Goal: Task Accomplishment & Management: Use online tool/utility

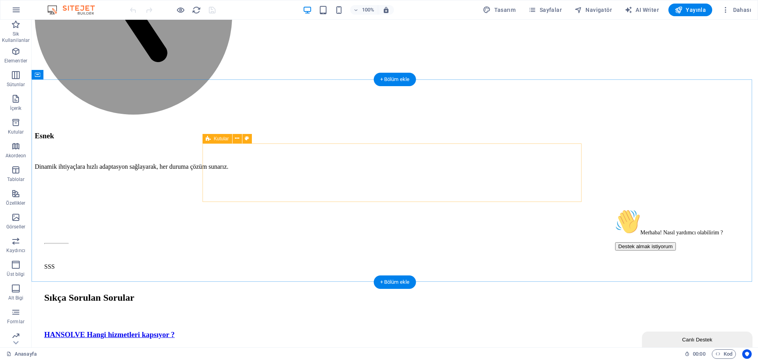
scroll to position [1659, 0]
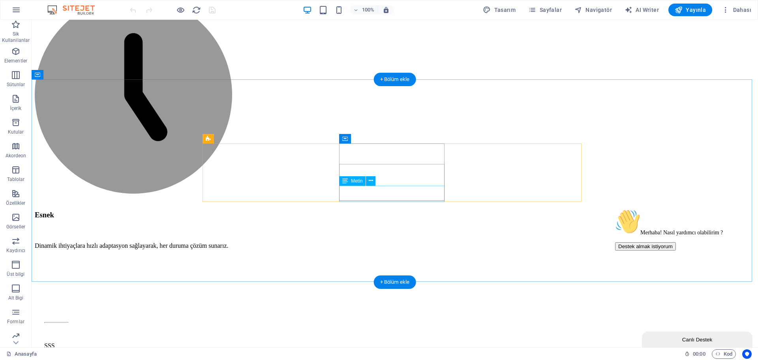
click at [107, 354] on span ". preset-boxes-v3-repair3" at bounding box center [124, 353] width 45 height 9
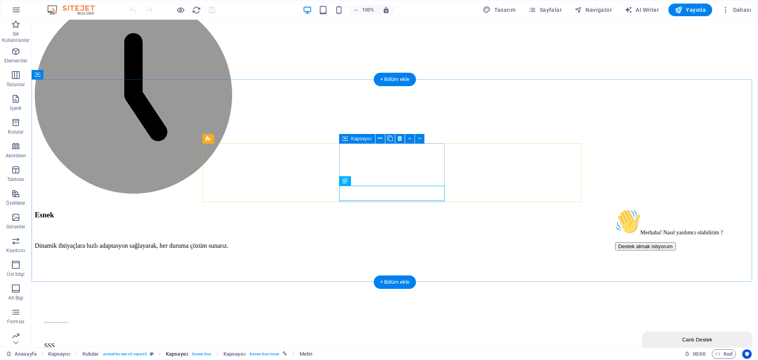
click at [190, 350] on link "Kapsayıcı . boxes-box" at bounding box center [188, 353] width 45 height 9
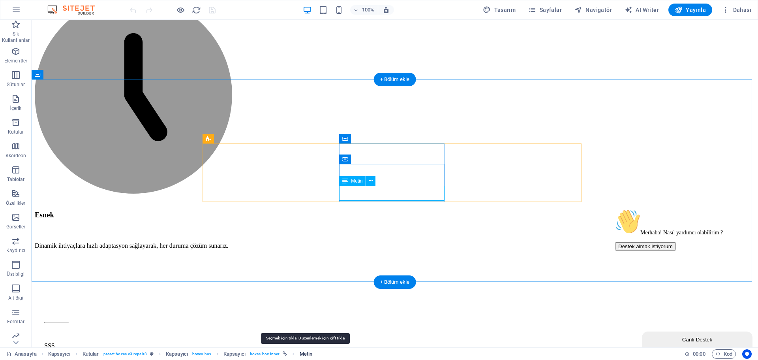
click at [304, 353] on span "Metin" at bounding box center [306, 353] width 13 height 9
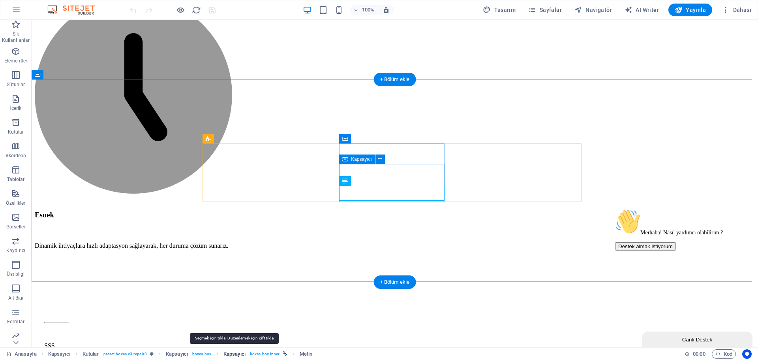
click at [236, 355] on span "Kapsayıcı" at bounding box center [234, 353] width 22 height 9
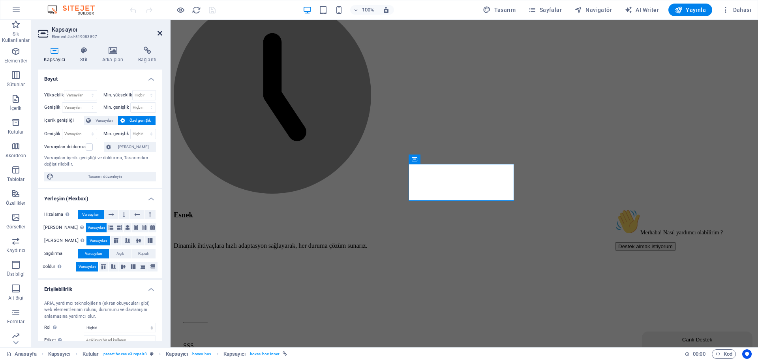
click at [159, 32] on icon at bounding box center [159, 33] width 5 height 6
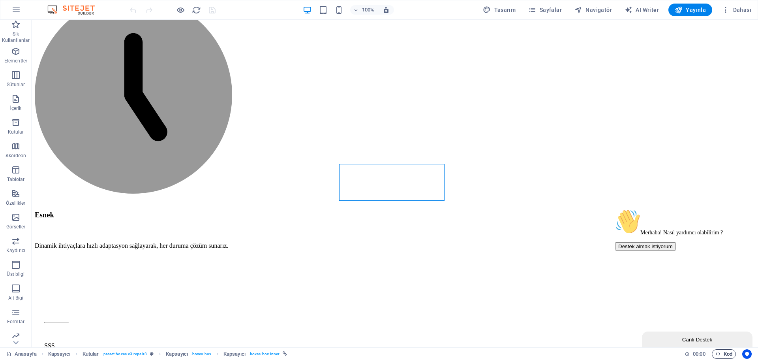
click at [729, 351] on span "Kod" at bounding box center [723, 353] width 17 height 9
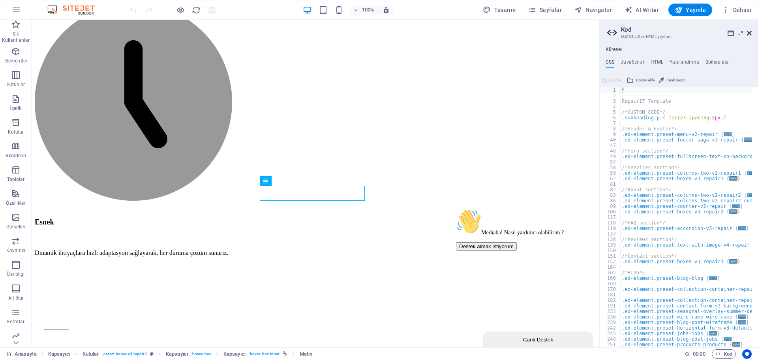
click at [751, 33] on icon at bounding box center [749, 33] width 5 height 6
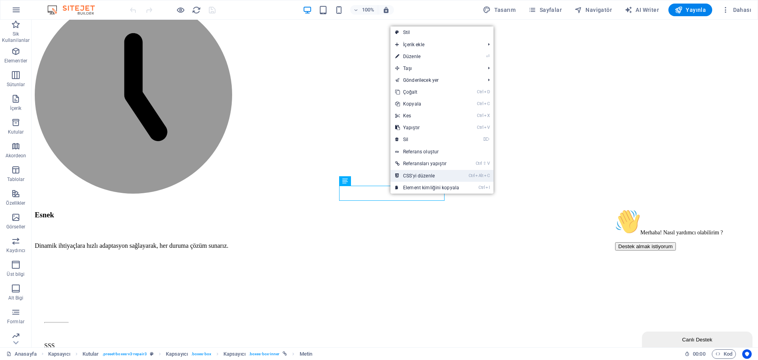
click at [441, 170] on link "Ctrl Alt C CSS'yi düzenle" at bounding box center [426, 176] width 73 height 12
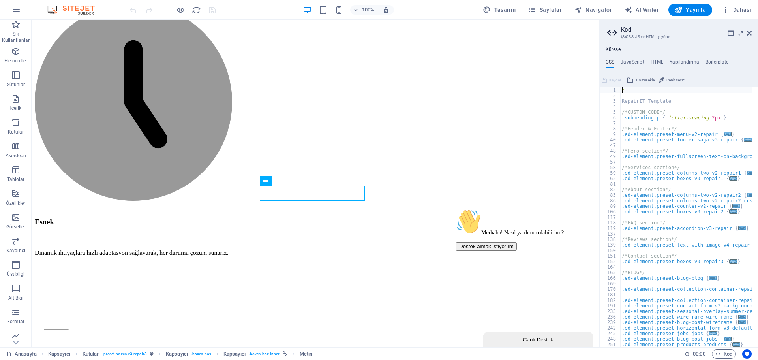
scroll to position [47, 0]
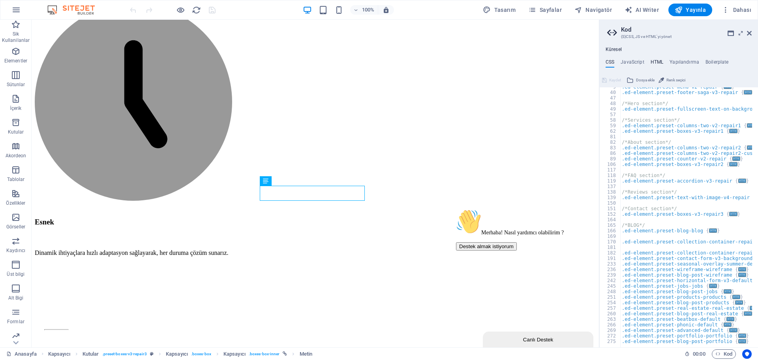
click at [654, 61] on h4 "HTML" at bounding box center [656, 63] width 13 height 9
type textarea "{{content}}"
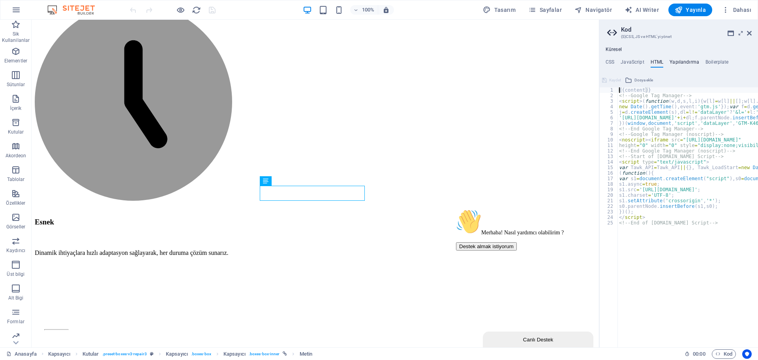
click at [688, 61] on h4 "Yapılandırma" at bounding box center [684, 63] width 30 height 9
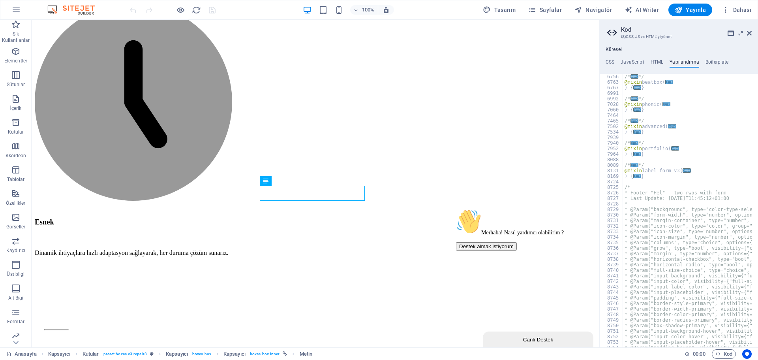
scroll to position [995, 0]
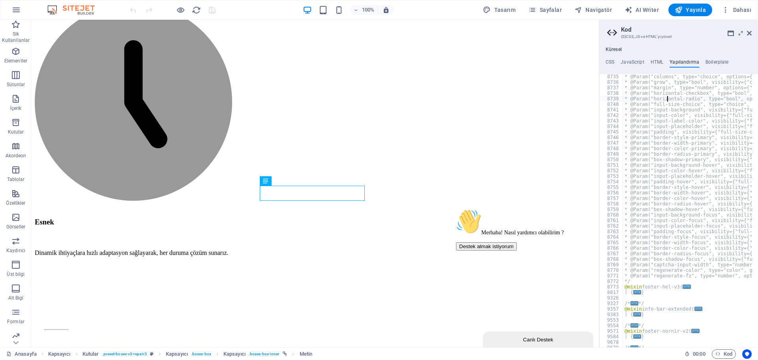
type textarea "* @Param("horizontal-radio", type="bool", options={"responsive"=1, "width"=50},…"
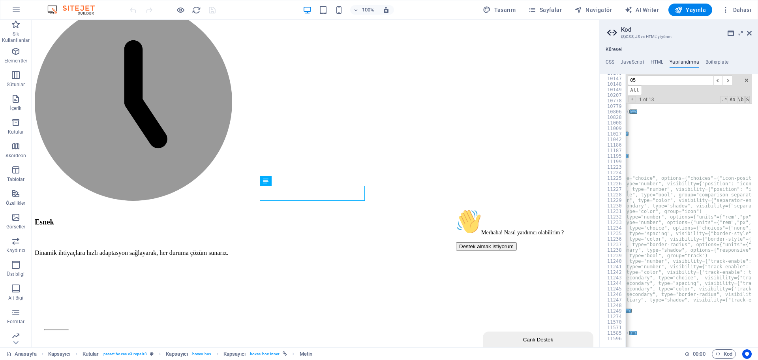
scroll to position [0, 71]
type input "0531"
click at [745, 80] on span at bounding box center [747, 80] width 6 height 6
type textarea "--spacer-height: 105px;"
click at [722, 61] on h4 "Boilerplate" at bounding box center [716, 63] width 23 height 9
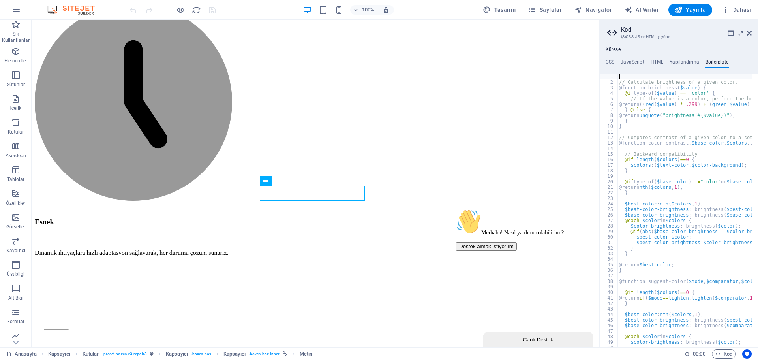
type textarea "} @else {"
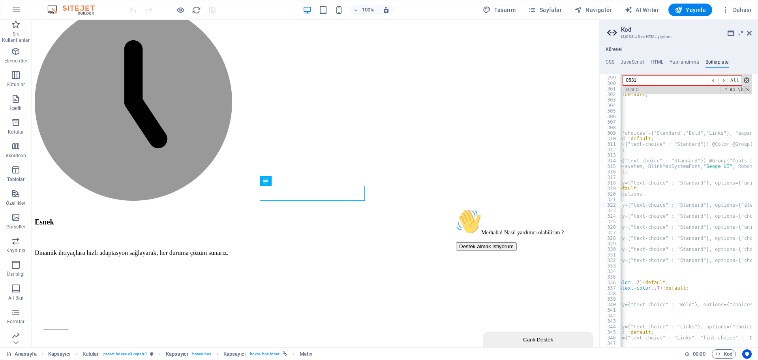
type input "0531"
click at [745, 80] on span at bounding box center [747, 80] width 6 height 6
type textarea "/* @Param(type="number", visibility={"text-choice" : "Standard"}, options={"ste…"
click at [658, 61] on h4 "HTML" at bounding box center [656, 63] width 13 height 9
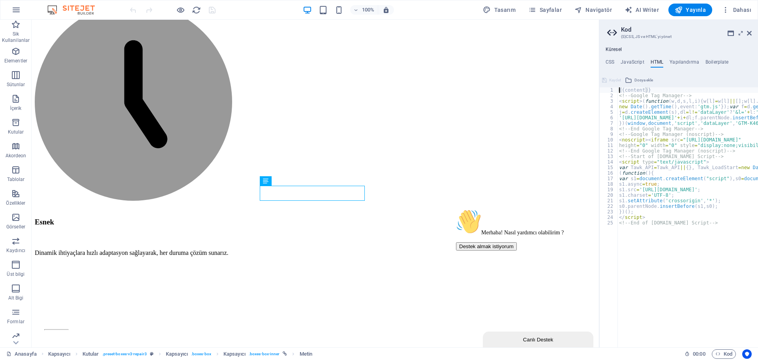
click at [672, 126] on div "{{content}} <!-- Google Tag Manager --> < script > ( function ( w , d , s , l ,…" at bounding box center [733, 219] width 232 height 265
type textarea "})(window,document,'script','dataLayer','GTM-K4639295');</script>"
type input "0531"
click at [752, 93] on span at bounding box center [753, 94] width 6 height 6
click at [631, 60] on h4 "JavaScript" at bounding box center [631, 63] width 23 height 9
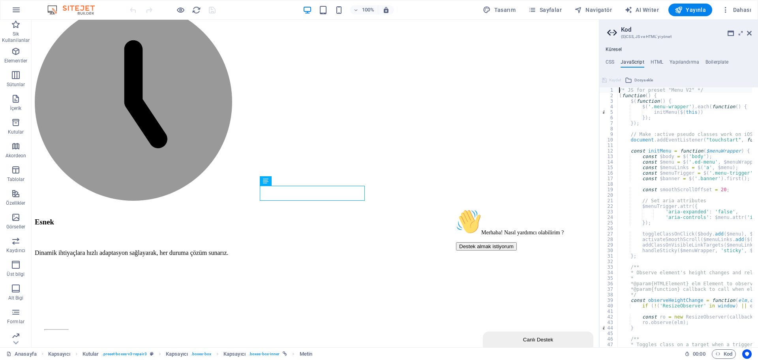
type textarea "const $banner = $('.banner').first();"
type input "0531"
click at [748, 91] on span at bounding box center [747, 94] width 6 height 6
click at [613, 60] on h4 "CSS" at bounding box center [609, 63] width 9 height 9
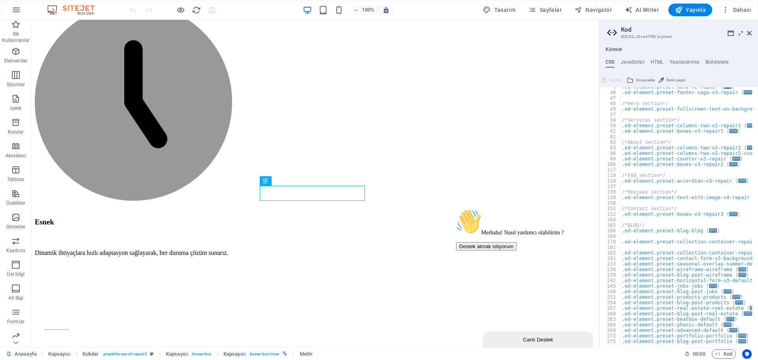
click at [678, 139] on div ".ed-element.preset-menu-v2-repair { ... } .ed-element.preset-footer-saga-v3-rep…" at bounding box center [701, 216] width 163 height 265
type input "0531"
click at [748, 94] on span at bounding box center [747, 94] width 6 height 6
click at [750, 33] on icon at bounding box center [749, 33] width 5 height 6
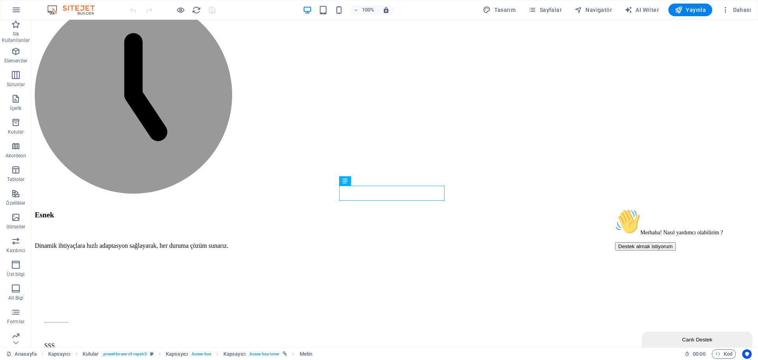
click at [19, 44] on button "Elementler" at bounding box center [16, 55] width 32 height 24
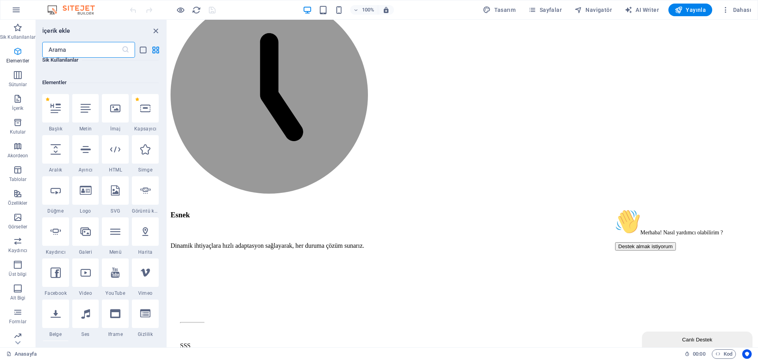
scroll to position [84, 0]
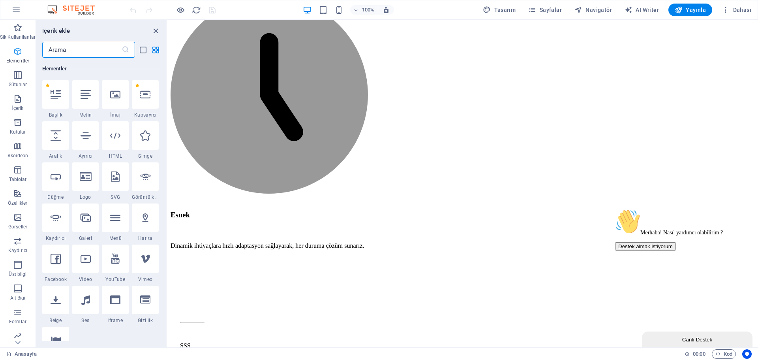
click at [18, 45] on button "Elementler" at bounding box center [18, 55] width 36 height 24
click at [155, 30] on icon "close panel" at bounding box center [155, 30] width 9 height 9
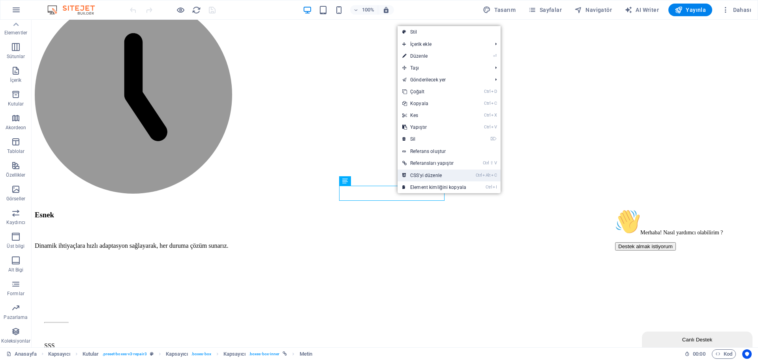
click at [415, 176] on link "Ctrl Alt C CSS'yi düzenle" at bounding box center [433, 175] width 73 height 12
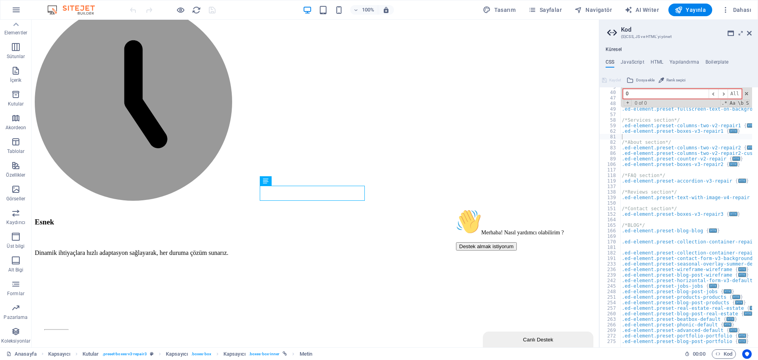
scroll to position [47, 0]
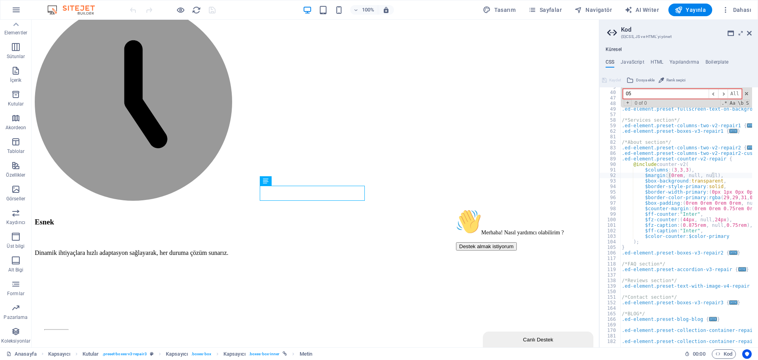
type input "0"
type input "t"
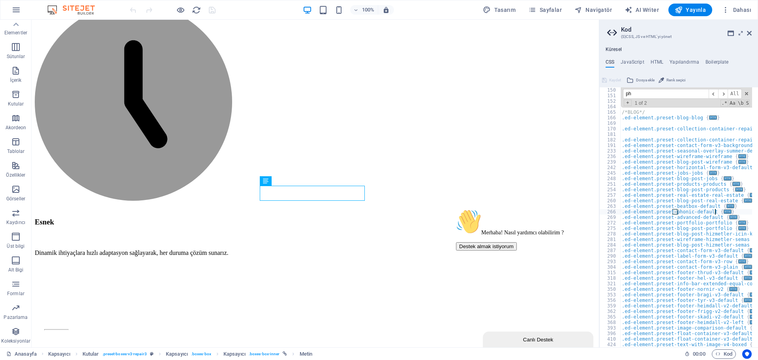
scroll to position [249, 0]
type input "phone"
click at [746, 94] on span at bounding box center [747, 94] width 6 height 6
type textarea ".ed-element.preset-phonic-default {"
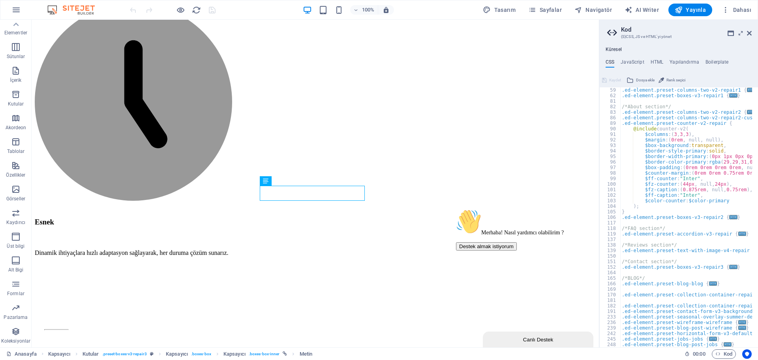
scroll to position [60, 0]
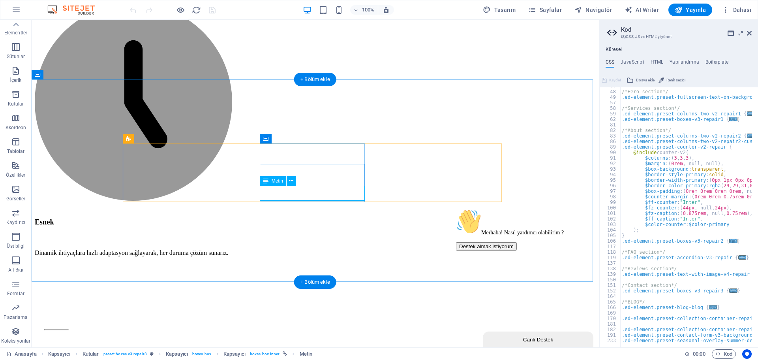
click at [290, 180] on icon at bounding box center [291, 180] width 4 height 8
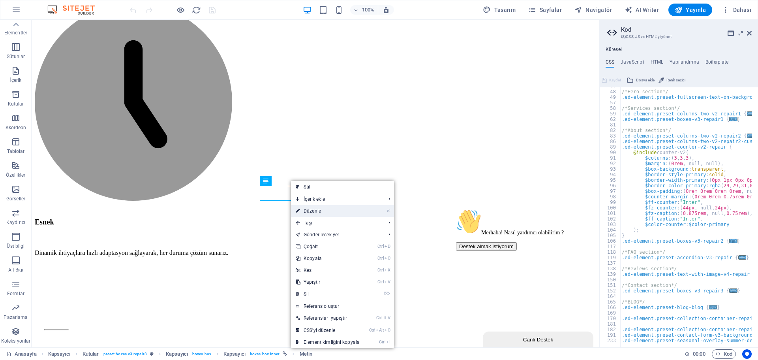
click at [314, 208] on link "⏎ Düzenle" at bounding box center [327, 211] width 73 height 12
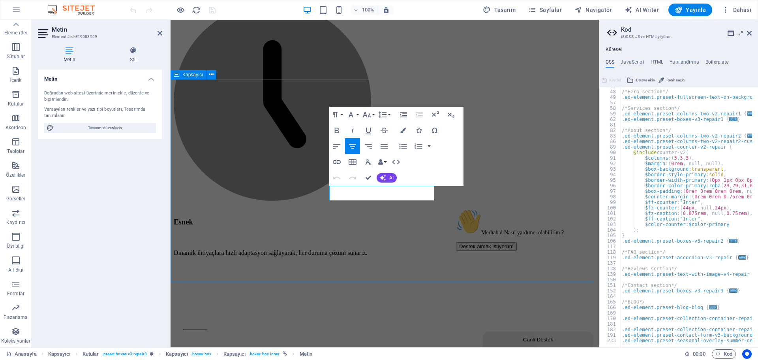
scroll to position [1696, 0]
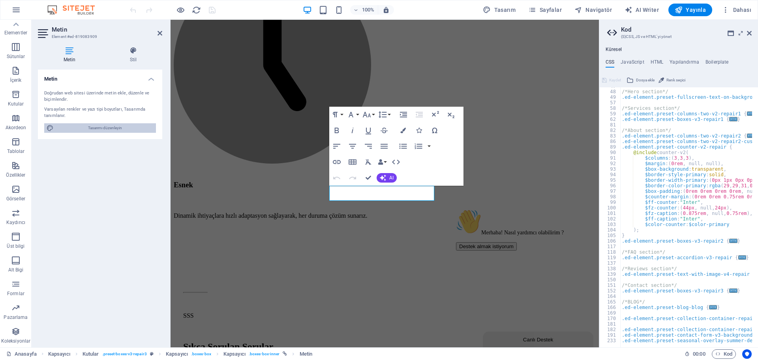
click at [134, 124] on span "Tasarımı düzenleyin" at bounding box center [104, 127] width 97 height 9
select select "px"
select select "400"
select select "px"
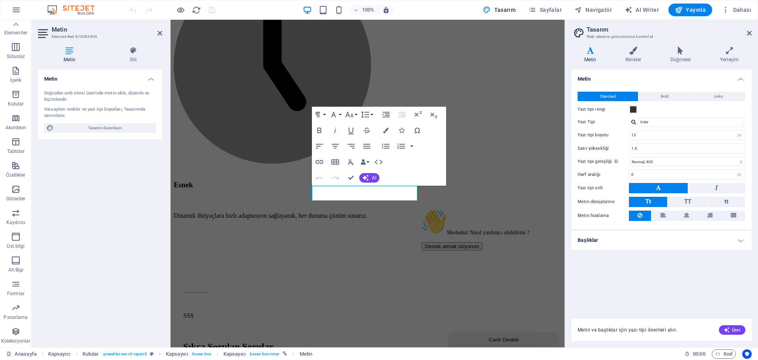
scroll to position [1756, 0]
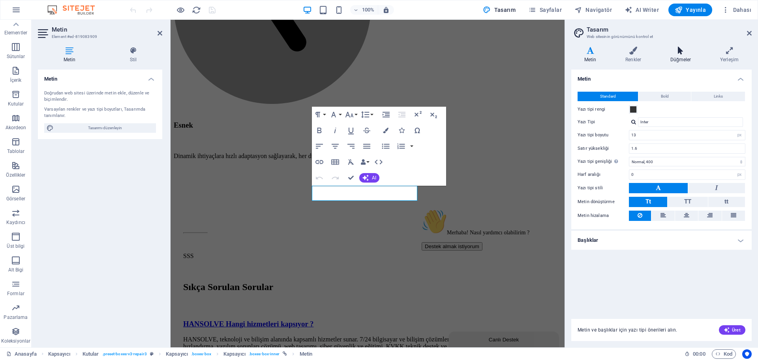
click at [679, 59] on h4 "Düğmeler" at bounding box center [682, 55] width 50 height 17
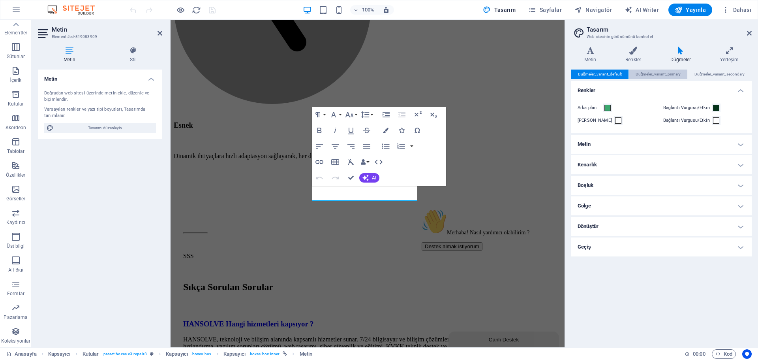
click at [679, 74] on span "Düğmeler_variant_primary" at bounding box center [657, 73] width 45 height 9
click at [597, 75] on span "Düğmeler_variant_default" at bounding box center [600, 73] width 44 height 9
click at [653, 55] on h4 "Renkler" at bounding box center [634, 55] width 45 height 17
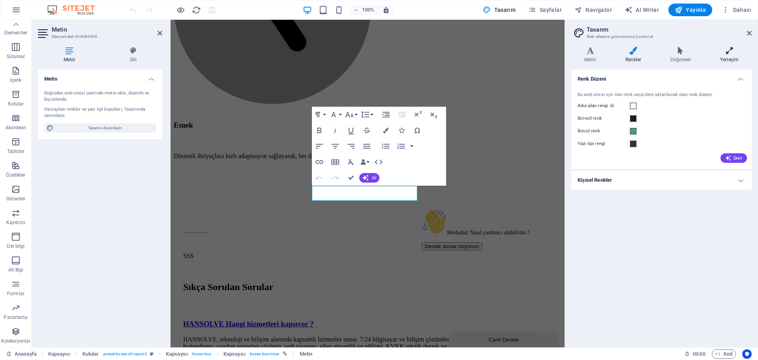
click at [727, 53] on icon at bounding box center [729, 51] width 45 height 8
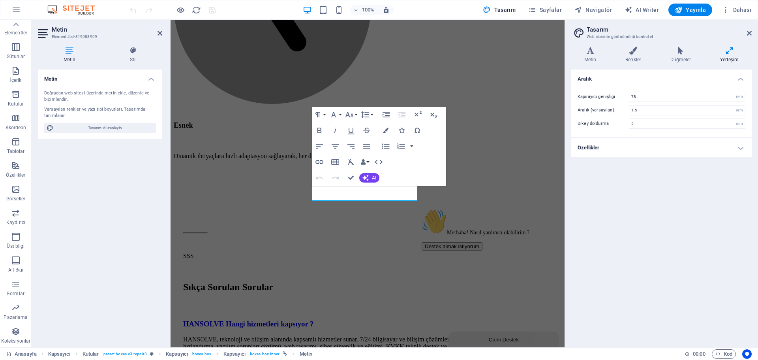
click at [611, 142] on h4 "Özellikler" at bounding box center [661, 147] width 180 height 19
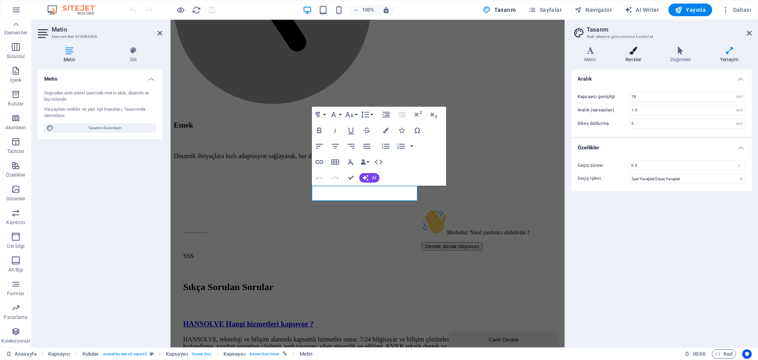
click at [642, 51] on icon at bounding box center [633, 51] width 42 height 8
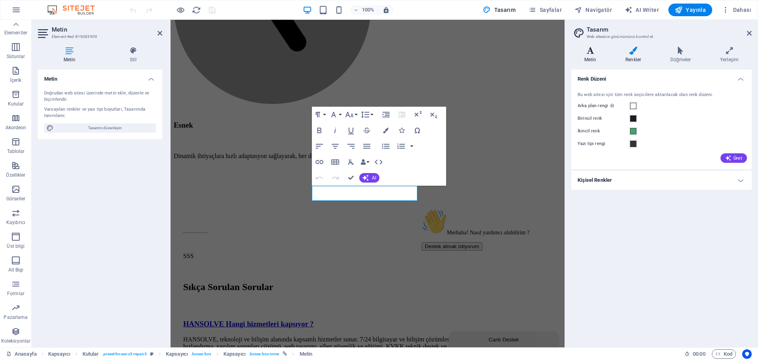
click at [591, 52] on icon at bounding box center [590, 51] width 38 height 8
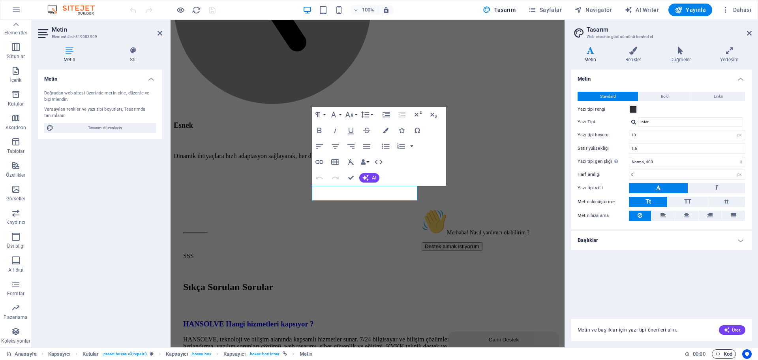
click at [723, 351] on span "Kod" at bounding box center [723, 353] width 17 height 9
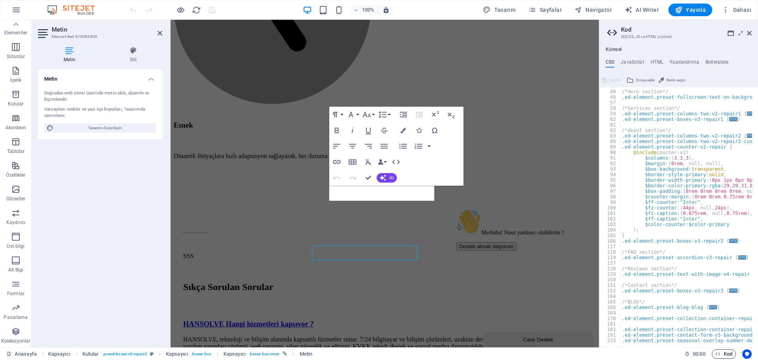
scroll to position [1696, 0]
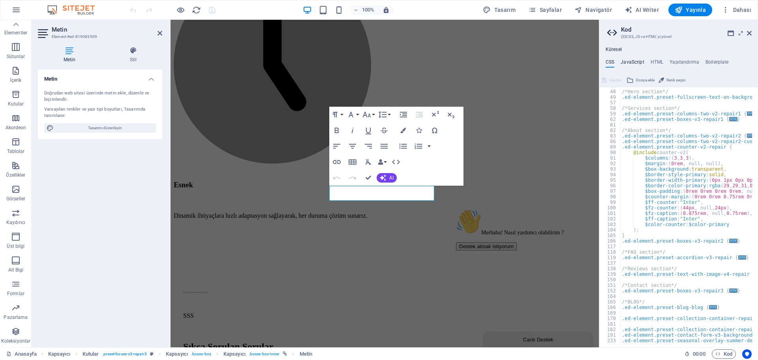
click at [643, 62] on h4 "JavaScript" at bounding box center [631, 63] width 23 height 9
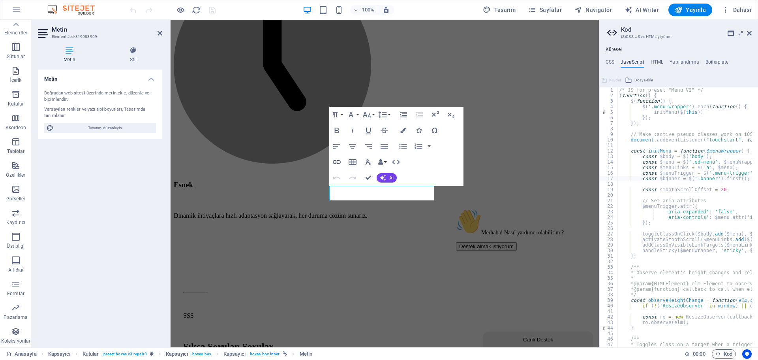
click at [650, 58] on div "Küresel CSS JavaScript HTML Yapılandırma Boilerplate .ed-element.preset-phonic-…" at bounding box center [678, 197] width 159 height 300
click at [661, 58] on div "Küresel CSS JavaScript HTML Yapılandırma Boilerplate .ed-element.preset-phonic-…" at bounding box center [678, 197] width 159 height 300
click at [661, 64] on h4 "HTML" at bounding box center [656, 63] width 13 height 9
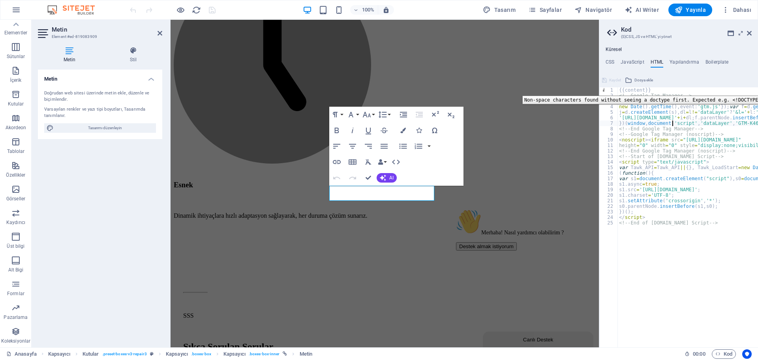
click at [603, 90] on div "1" at bounding box center [609, 90] width 19 height 6
click at [621, 117] on div "{{content}} <!-- Google Tag Manager --> < script > ( function ( w , d , s , l ,…" at bounding box center [733, 219] width 232 height 265
type textarea "'https://www.googletagmanager.com/gtm.js?id='+i+dl;f.parentNode.insertBefore(j,…"
click at [747, 36] on link at bounding box center [749, 33] width 5 height 7
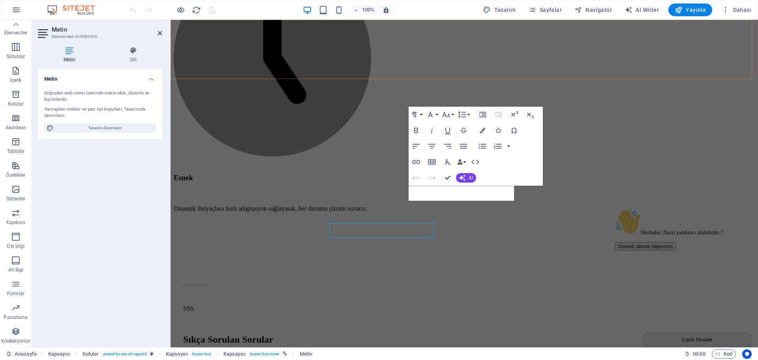
scroll to position [1659, 0]
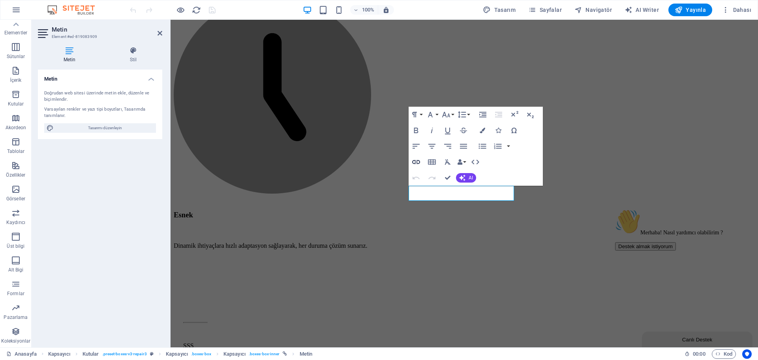
click at [414, 162] on icon "button" at bounding box center [415, 161] width 9 height 9
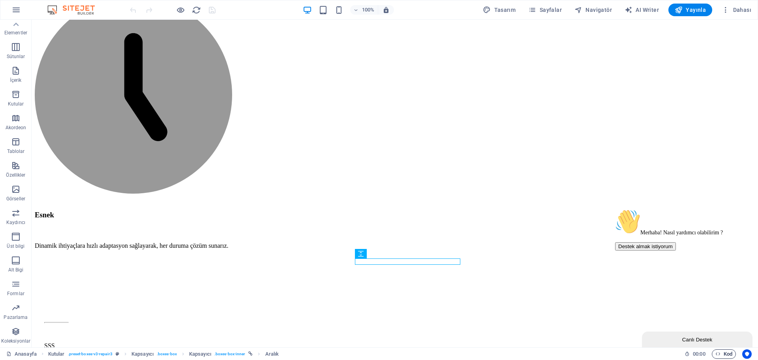
click at [715, 350] on span "Kod" at bounding box center [723, 353] width 17 height 9
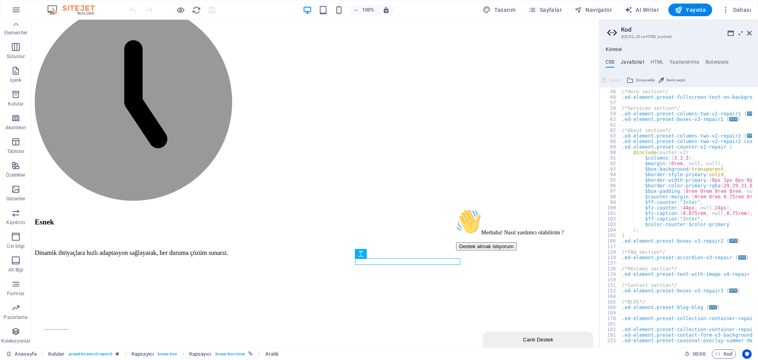
click at [641, 62] on h4 "JavaScript" at bounding box center [631, 63] width 23 height 9
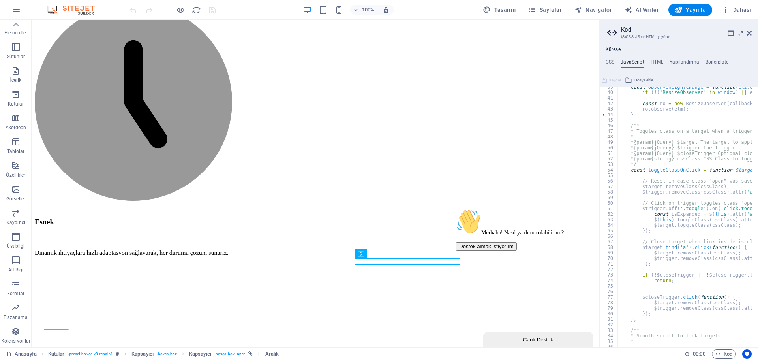
scroll to position [1698, 0]
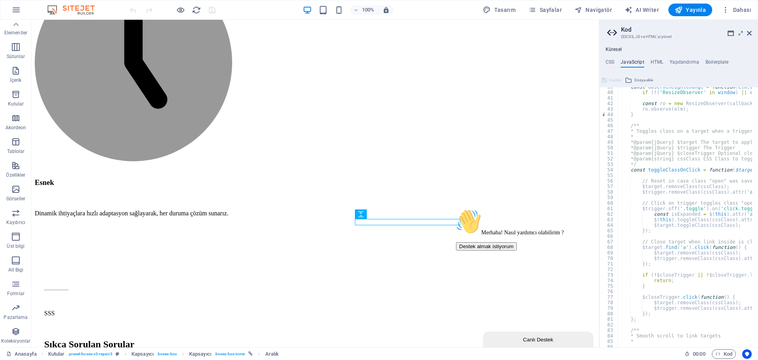
click at [663, 32] on h2 "Kod" at bounding box center [686, 29] width 131 height 7
click at [611, 48] on h4 "Küresel" at bounding box center [613, 50] width 16 height 6
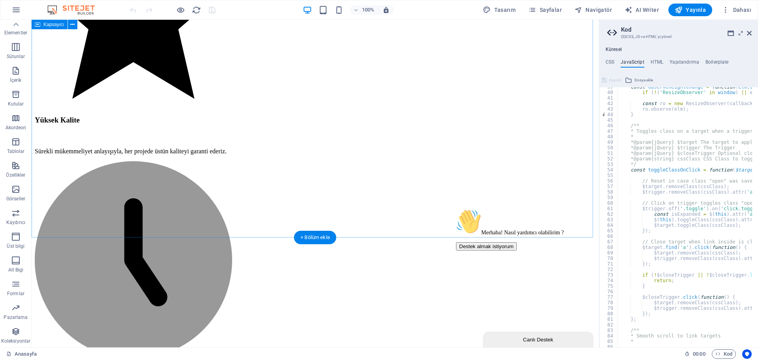
scroll to position [1304, 0]
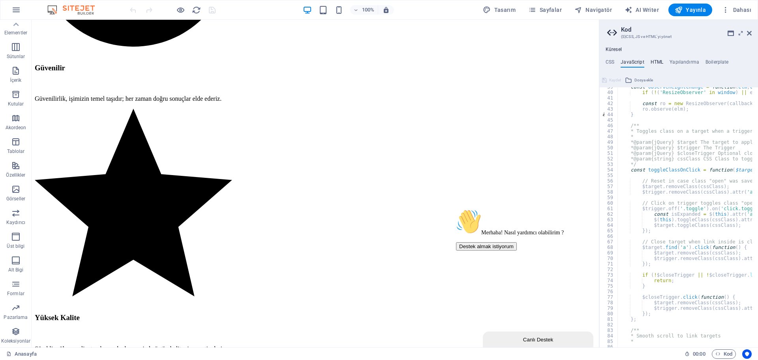
click at [653, 60] on h4 "HTML" at bounding box center [656, 63] width 13 height 9
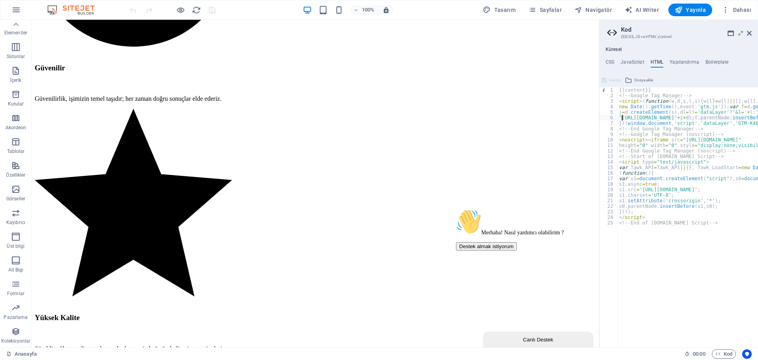
click at [610, 47] on h4 "Küresel" at bounding box center [613, 50] width 16 height 6
click at [615, 48] on h4 "Küresel" at bounding box center [613, 50] width 16 height 6
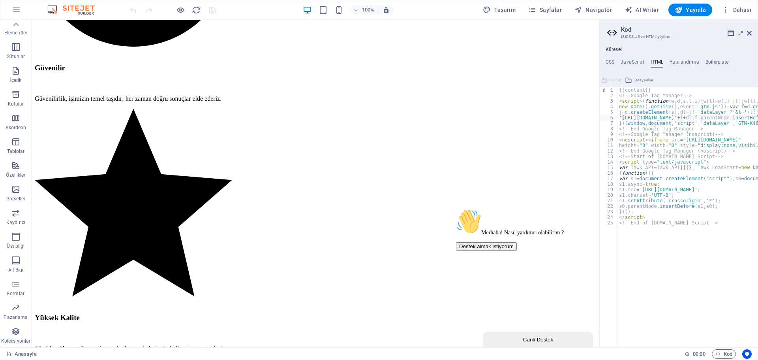
click at [615, 48] on h4 "Küresel" at bounding box center [613, 50] width 16 height 6
type textarea "<!--End of Tawk.to Script-->"
click at [647, 223] on div "{{content}} <!-- Google Tag Manager --> < script > ( function ( w , d , s , l ,…" at bounding box center [733, 219] width 232 height 265
click at [617, 45] on div "Küresel CSS JavaScript HTML Yapılandırma Boilerplate .ed-element.preset-phonic-…" at bounding box center [678, 193] width 159 height 307
click at [617, 47] on h4 "Küresel" at bounding box center [613, 50] width 16 height 6
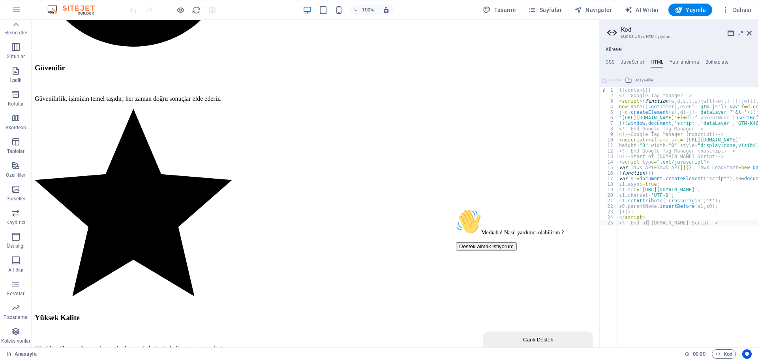
click at [617, 47] on h4 "Küresel" at bounding box center [613, 50] width 16 height 6
click at [618, 49] on h4 "Küresel" at bounding box center [613, 50] width 16 height 6
click at [625, 30] on h2 "Kod" at bounding box center [686, 29] width 131 height 7
click at [611, 31] on icon at bounding box center [613, 32] width 12 height 11
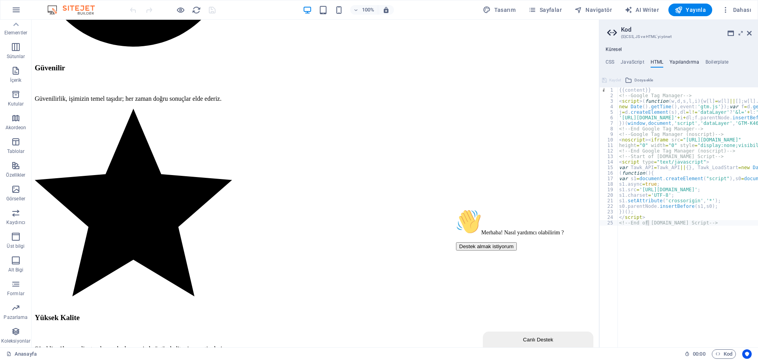
click at [688, 62] on h4 "Yapılandırma" at bounding box center [684, 63] width 30 height 9
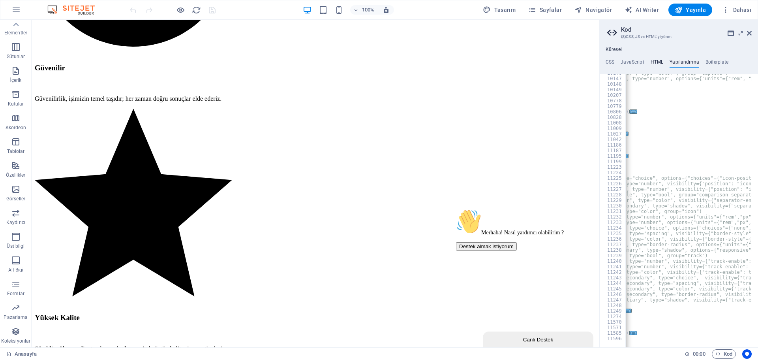
click at [654, 60] on h4 "HTML" at bounding box center [656, 63] width 13 height 9
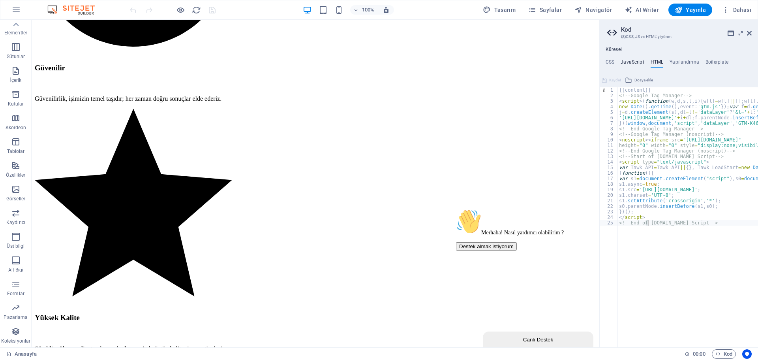
drag, startPoint x: 604, startPoint y: 45, endPoint x: 634, endPoint y: 65, distance: 35.9
click at [632, 65] on div "Küresel CSS JavaScript HTML Yapılandırma Boilerplate .ed-element.preset-phonic-…" at bounding box center [678, 193] width 159 height 307
click at [721, 60] on h4 "Boilerplate" at bounding box center [716, 63] width 23 height 9
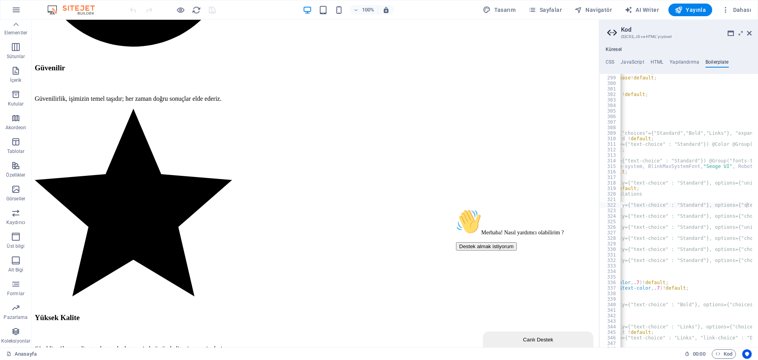
drag, startPoint x: 730, startPoint y: 60, endPoint x: 695, endPoint y: 58, distance: 35.6
click at [695, 59] on ul "CSS JavaScript HTML Yapılandırma Boilerplate" at bounding box center [678, 63] width 159 height 9
drag, startPoint x: 701, startPoint y: 59, endPoint x: 705, endPoint y: 55, distance: 5.3
click at [709, 67] on div "Küresel CSS JavaScript HTML Yapılandırma Boilerplate .ed-element.preset-phonic-…" at bounding box center [678, 197] width 159 height 300
drag, startPoint x: 629, startPoint y: 34, endPoint x: 671, endPoint y: 52, distance: 45.6
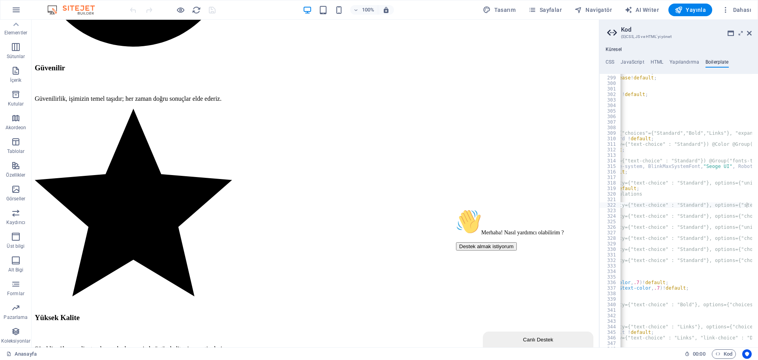
click at [655, 51] on aside "Kod (S)CSS, JS ve HTML'yi yönet Küresel CSS JavaScript HTML Yapılandırma Boiler…" at bounding box center [678, 183] width 159 height 327
click at [675, 52] on ul "Küresel" at bounding box center [678, 50] width 159 height 6
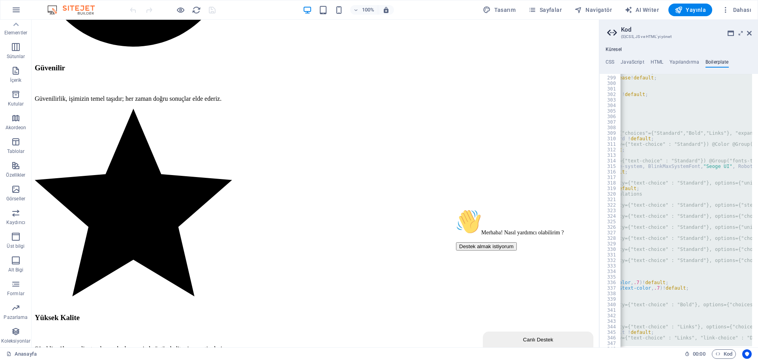
type textarea "}"
click at [679, 103] on div "$transition-fade : opacity .15s linear ! default ; $transition-collapse : heigh…" at bounding box center [686, 210] width 132 height 273
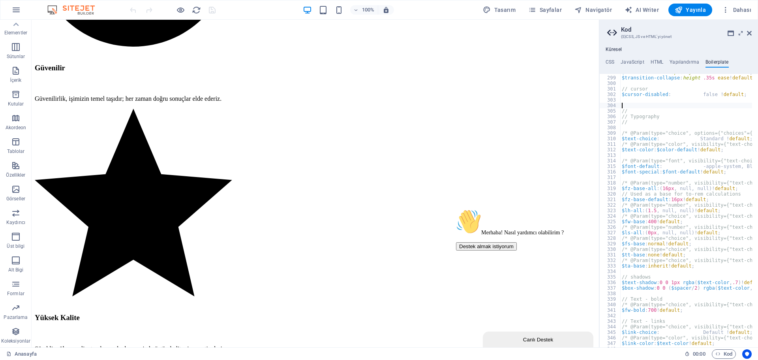
scroll to position [934, 0]
click at [678, 62] on h4 "Yapılandırma" at bounding box center [684, 63] width 30 height 9
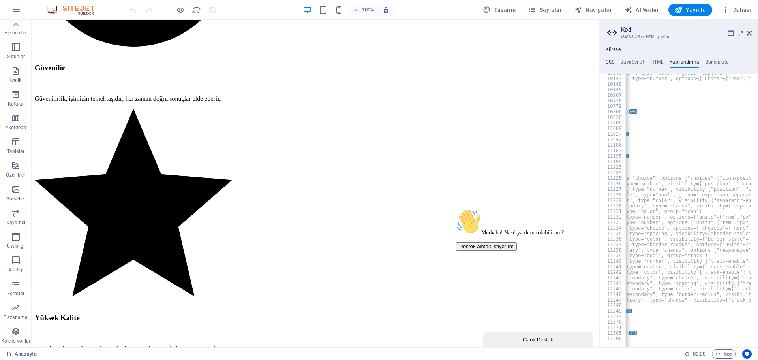
click at [612, 64] on h4 "CSS" at bounding box center [609, 63] width 9 height 9
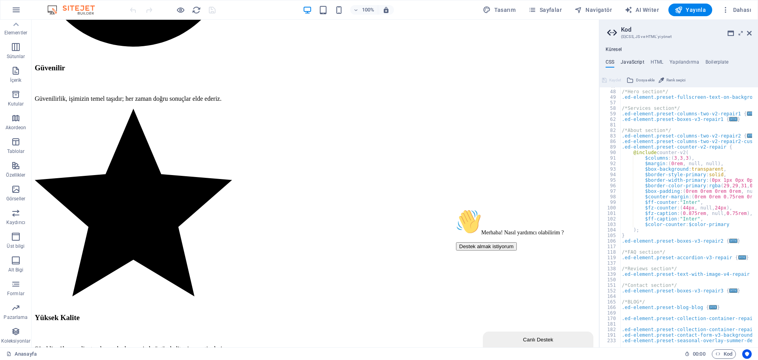
click at [628, 62] on h4 "JavaScript" at bounding box center [631, 63] width 23 height 9
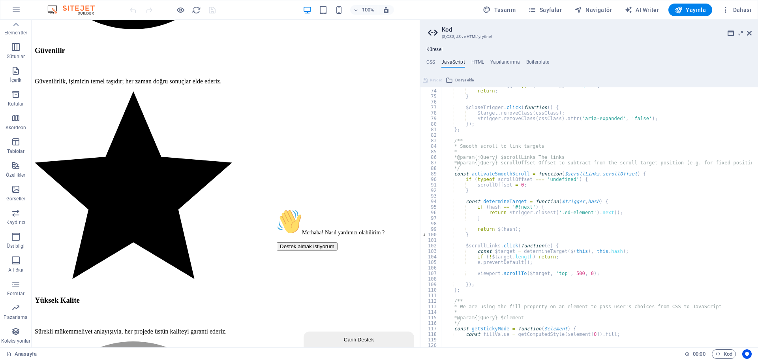
scroll to position [1354, 0]
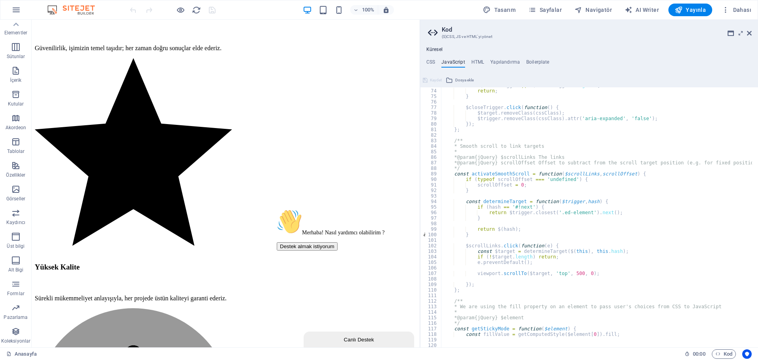
drag, startPoint x: 600, startPoint y: 279, endPoint x: 387, endPoint y: 238, distance: 216.8
click at [419, 257] on div "Anasayfa Sik Kullanilanlar Elementler Sütunlar İçerik Kutular Akordeon Tablolar…" at bounding box center [379, 183] width 758 height 327
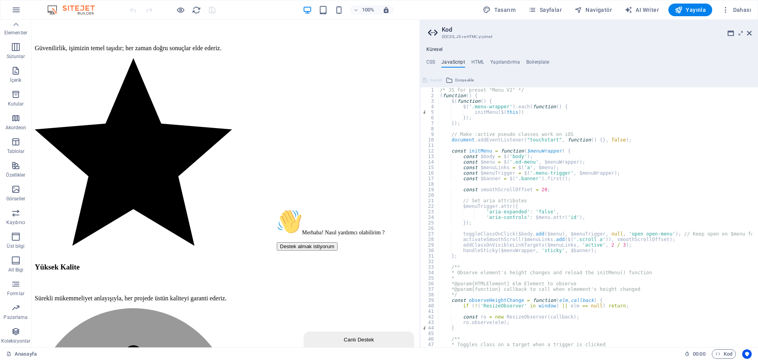
scroll to position [0, 0]
click at [540, 152] on div "/* JS for preset "Menu V2" */ ( function ( ) { $ ( function ( ) { $ ( '.menu-wr…" at bounding box center [619, 219] width 362 height 265
click at [484, 95] on div "/* JS for preset "Menu V2" */ ( function ( ) { $ ( function ( ) { $ ( '.menu-wr…" at bounding box center [619, 219] width 362 height 265
click at [522, 91] on div "/* JS for preset "Menu V2" */ ( function ( ) { $ ( function ( ) { $ ( '.menu-wr…" at bounding box center [619, 219] width 362 height 265
type textarea "/* JS for preset "Menu V2" */"
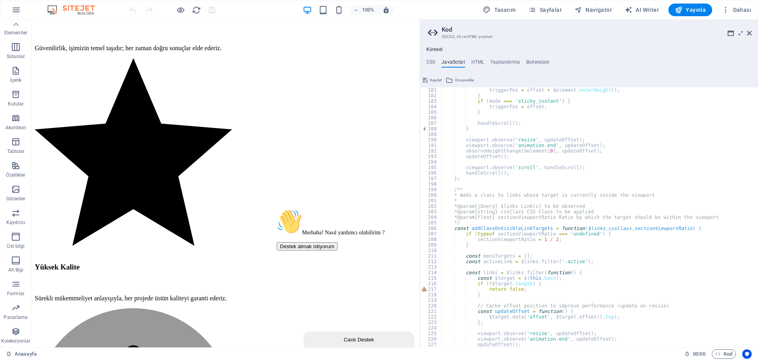
scroll to position [1066, 0]
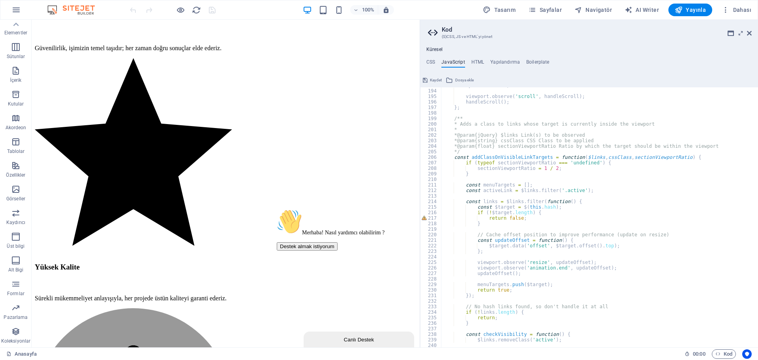
click at [513, 263] on div "updateOffset ( ) ; viewport . observe ( 'scroll' , handleScroll ) ; handleScrol…" at bounding box center [622, 214] width 362 height 265
type textarea "viewport.observe('resize', updateOffset);"
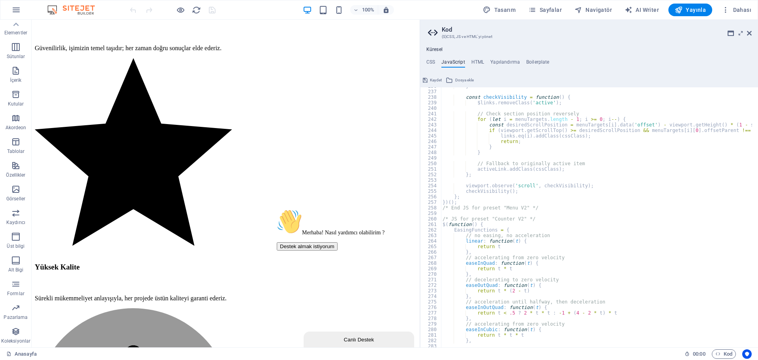
scroll to position [1326, 0]
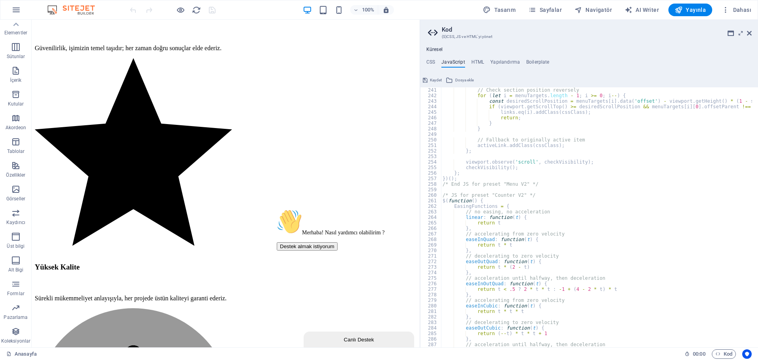
click at [529, 188] on div "// Check section position reversely for ( let i = menuTargets . length - 1 ; i …" at bounding box center [622, 219] width 362 height 265
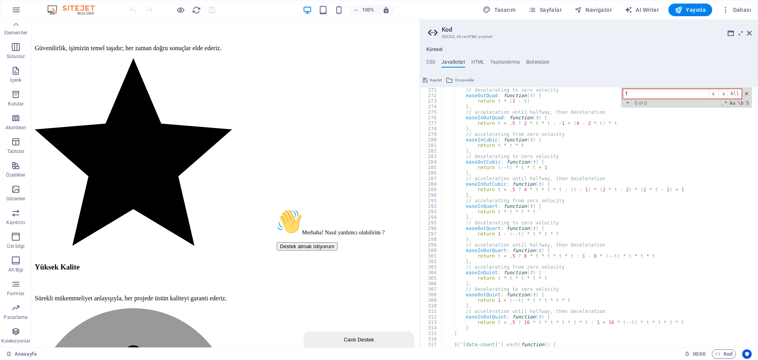
scroll to position [1304, 0]
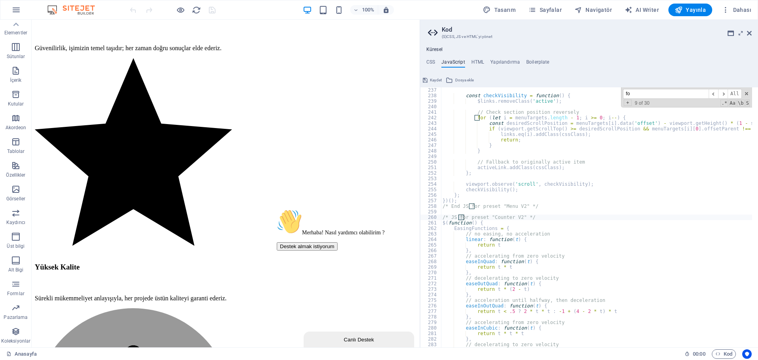
type input "f"
click at [744, 92] on span at bounding box center [747, 94] width 6 height 6
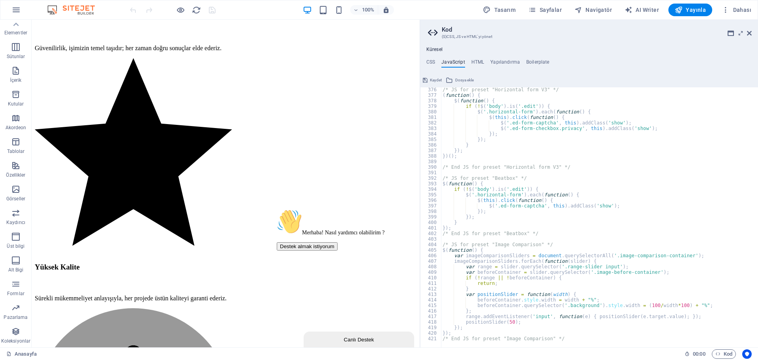
scroll to position [2073, 0]
click at [576, 337] on div "/* JS for preset "Horizontal form V3" */ ( function ( ) { $ ( function ( ) { if…" at bounding box center [622, 219] width 362 height 265
type textarea "/* End JS for preset "Image Comparison" */"
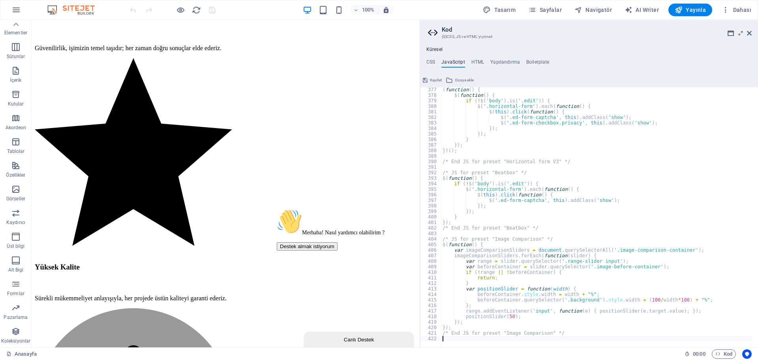
paste textarea "</script>"
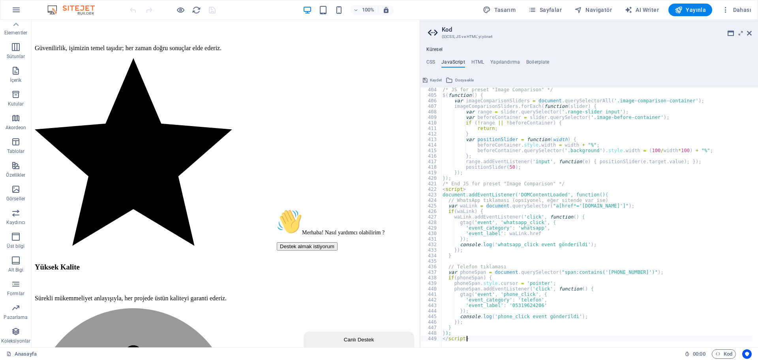
scroll to position [2227, 0]
click at [634, 173] on div "/* JS for preset "Image Comparison" */ $ ( function ( ) { var imageComparisonSl…" at bounding box center [622, 219] width 362 height 265
type textarea "});"
click at [699, 10] on span "Yayınla" at bounding box center [690, 10] width 31 height 8
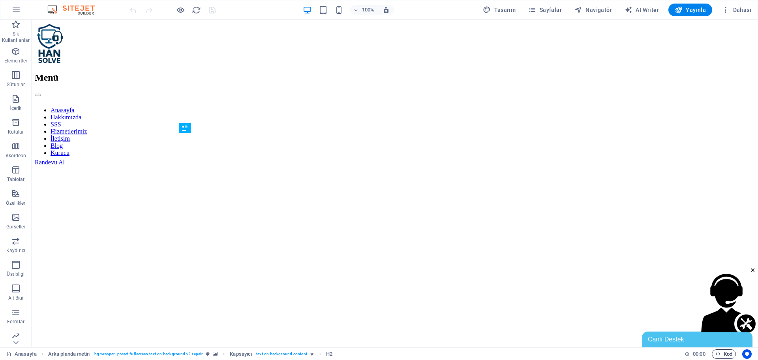
click at [725, 357] on span "Kod" at bounding box center [723, 353] width 17 height 9
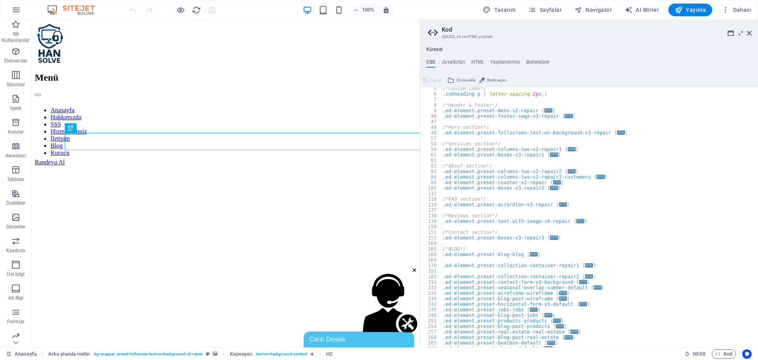
scroll to position [160, 0]
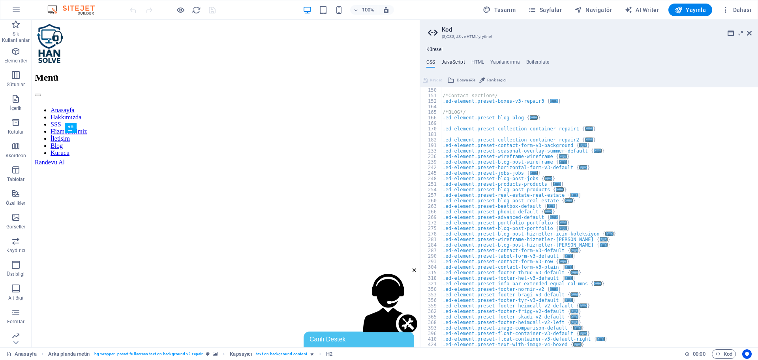
click at [458, 64] on h4 "JavaScript" at bounding box center [452, 63] width 23 height 9
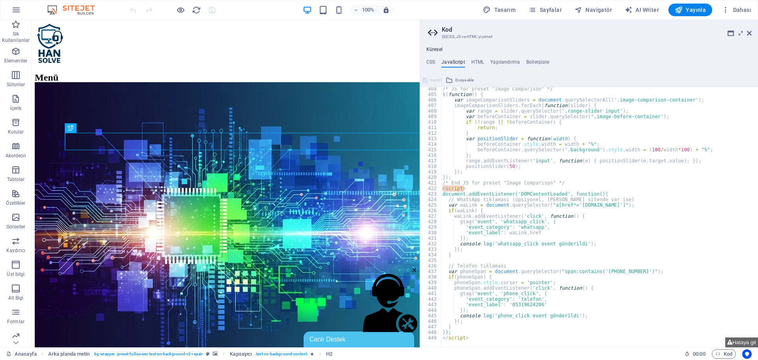
scroll to position [2228, 0]
click at [506, 313] on div "/* JS for preset "Image Comparison" */ $ ( function ( ) { var imageComparisonSl…" at bounding box center [622, 218] width 362 height 264
click at [495, 202] on div "/* JS for preset "Image Comparison" */ $ ( function ( ) { var imageComparisonSl…" at bounding box center [622, 218] width 362 height 264
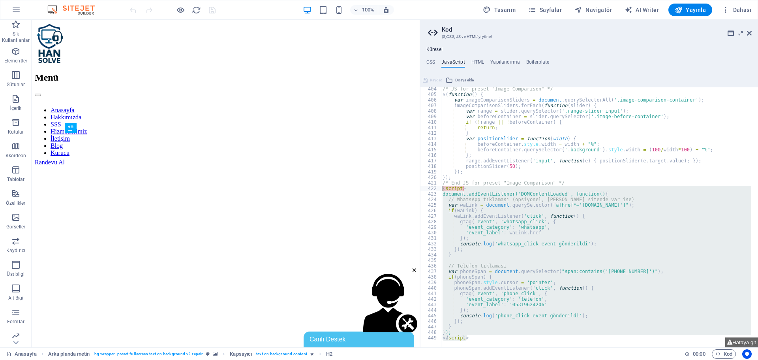
drag, startPoint x: 476, startPoint y: 332, endPoint x: 419, endPoint y: 188, distance: 154.4
click at [420, 188] on aside "Kod (S)CSS, JS ve HTML'yi yönet Küresel CSS JavaScript HTML Yapılandırma Boiler…" at bounding box center [589, 183] width 338 height 327
type textarea "<script> document.addEventListener('DOMContentLoaded', function() {"
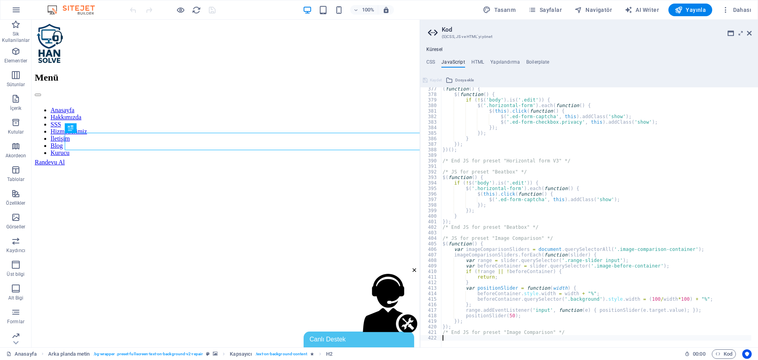
scroll to position [2079, 0]
paste textarea "</script>"
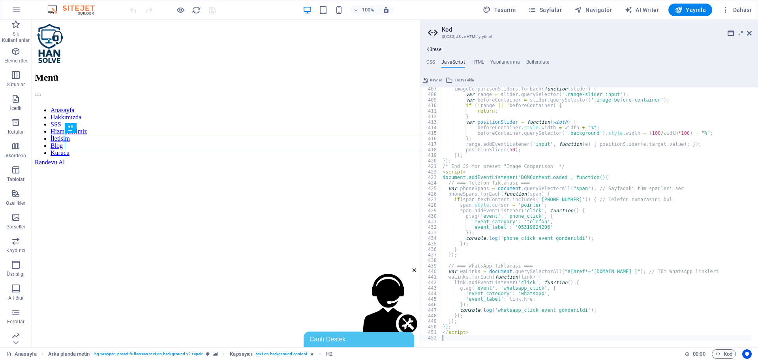
type textarea "</script>"
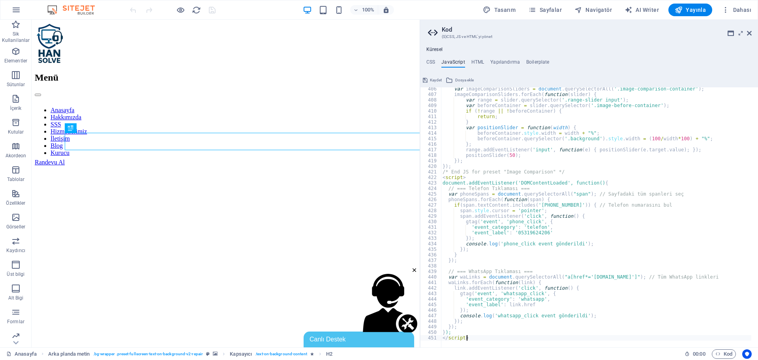
scroll to position [2239, 0]
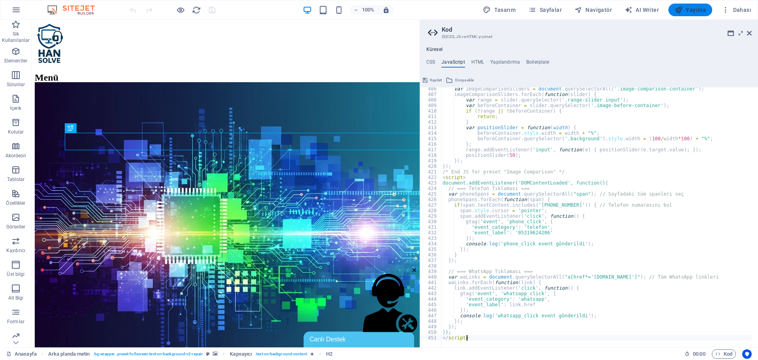
click at [702, 6] on span "Yayınla" at bounding box center [690, 10] width 31 height 8
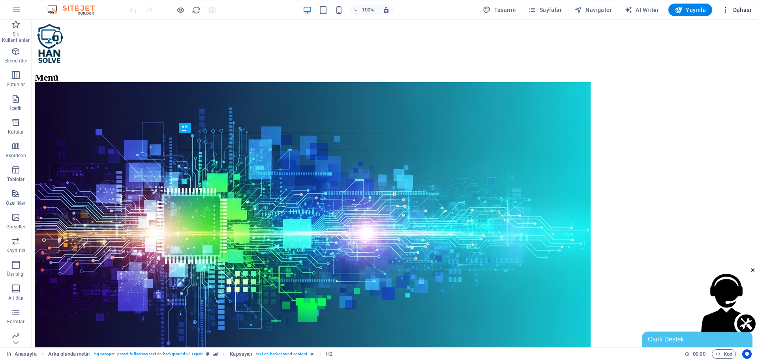
click at [737, 9] on span "Dahası" at bounding box center [737, 10] width 30 height 8
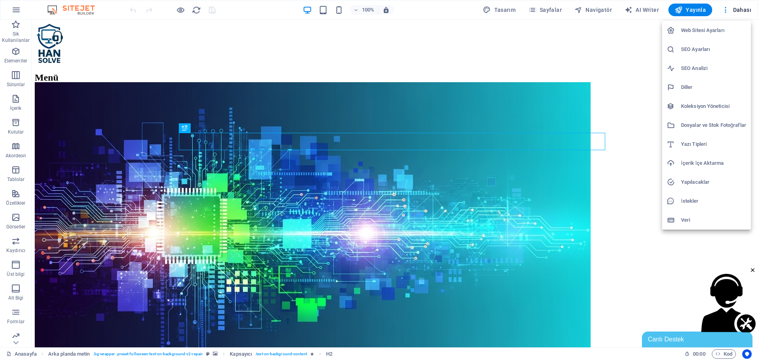
click at [731, 355] on div at bounding box center [379, 180] width 758 height 360
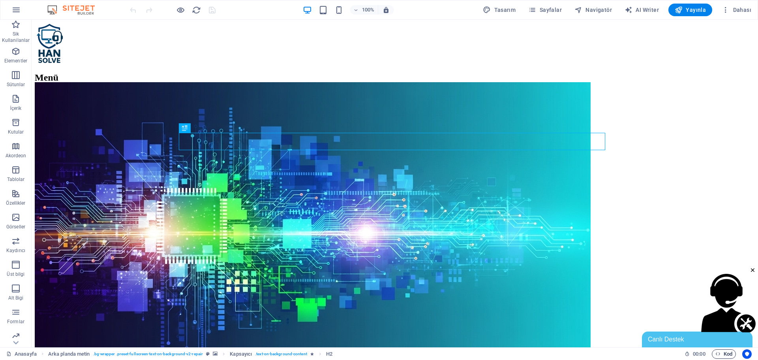
click at [729, 355] on span "Kod" at bounding box center [723, 353] width 17 height 9
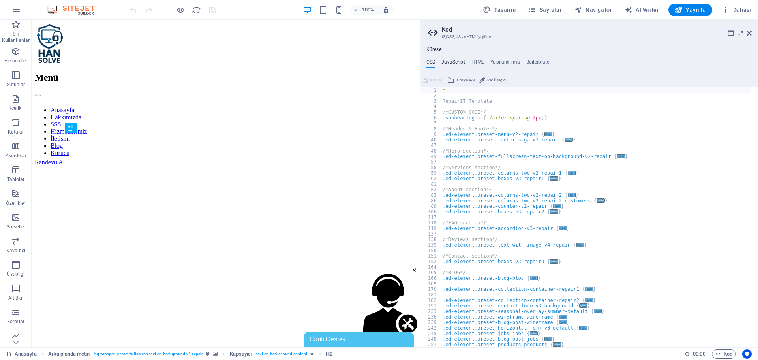
click at [461, 63] on h4 "JavaScript" at bounding box center [452, 63] width 23 height 9
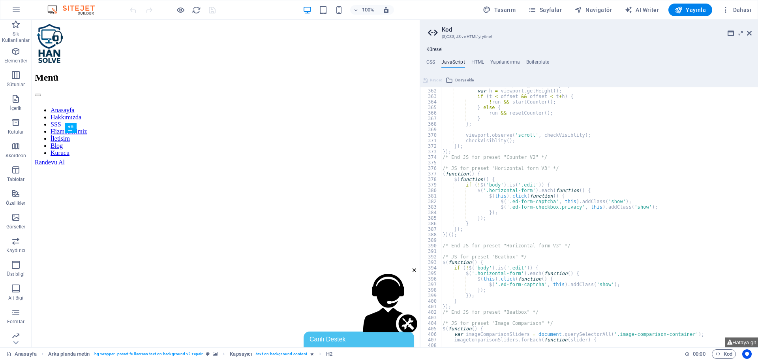
scroll to position [2239, 0]
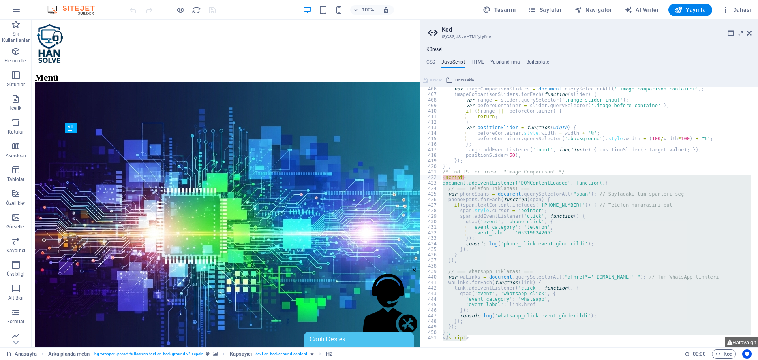
drag, startPoint x: 466, startPoint y: 339, endPoint x: 432, endPoint y: 176, distance: 166.1
click at [432, 176] on div "/* JS for preset "Menu V2" */ 406 407 408 409 410 411 412 413 414 415 416 417 4…" at bounding box center [589, 217] width 338 height 260
type textarea "<script> document.addEventListener('DOMContentLoaded', function() {"
paste textarea
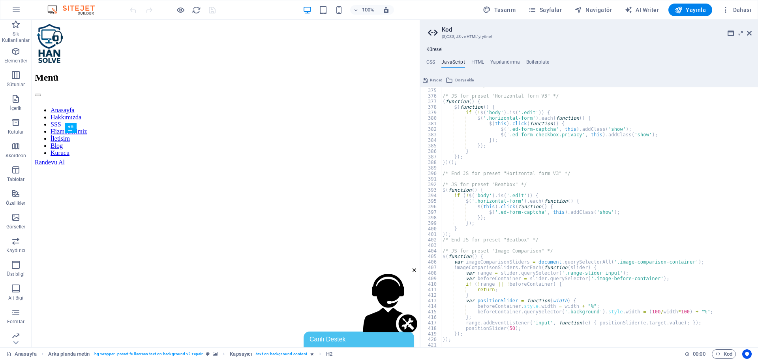
scroll to position [2185, 0]
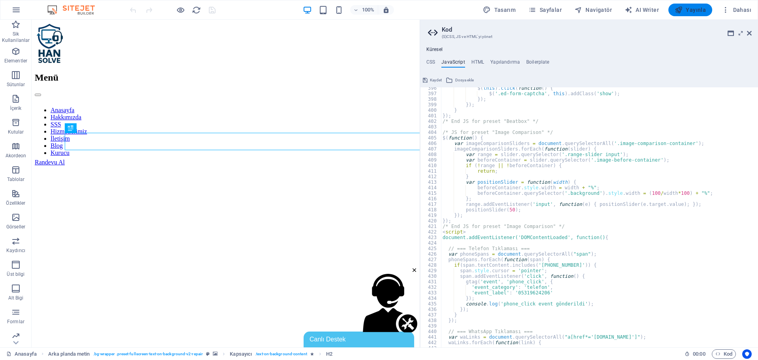
click at [690, 15] on button "Yayınla" at bounding box center [690, 10] width 44 height 13
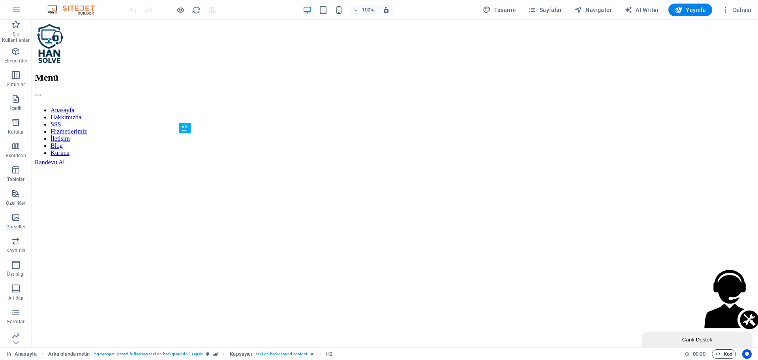
click at [723, 350] on span "Kod" at bounding box center [723, 353] width 17 height 9
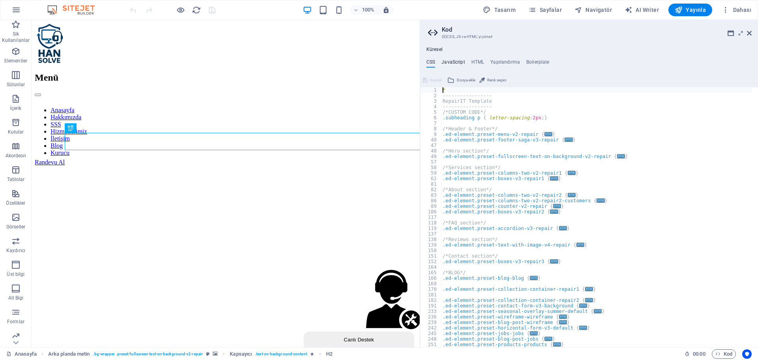
click at [460, 61] on h4 "JavaScript" at bounding box center [452, 63] width 23 height 9
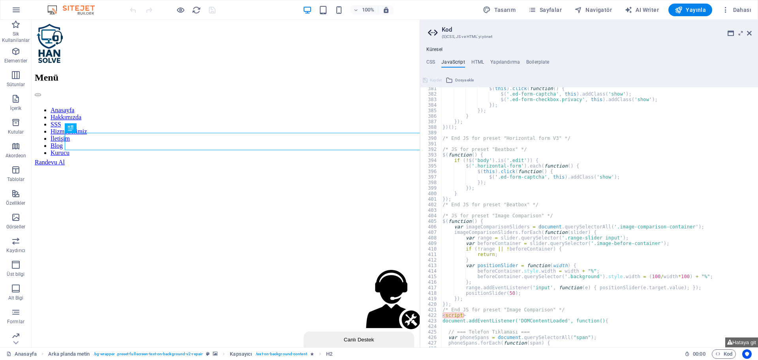
scroll to position [2249, 0]
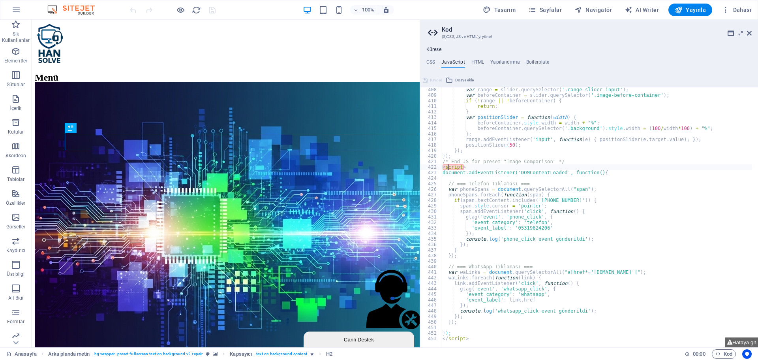
click at [449, 167] on div "var range = slider . querySelector ( '.range-slider input' ) ; var beforeContai…" at bounding box center [622, 219] width 362 height 265
click at [476, 168] on div "var range = slider . querySelector ( '.range-slider input' ) ; var beforeContai…" at bounding box center [622, 219] width 362 height 265
click at [443, 167] on div "var range = slider . querySelector ( '.range-slider input' ) ; var beforeContai…" at bounding box center [622, 219] width 362 height 265
click at [467, 339] on div at bounding box center [622, 343] width 362 height 8
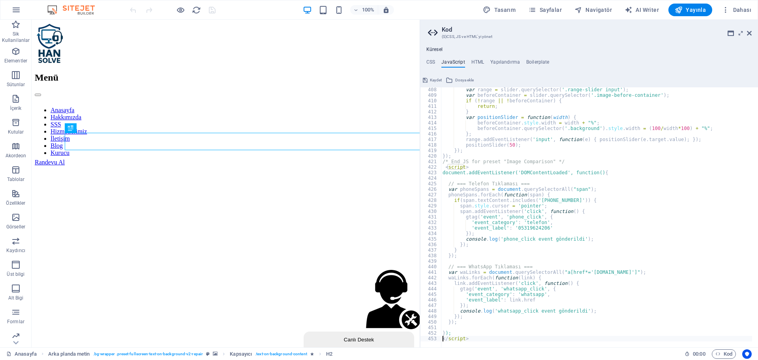
click at [505, 275] on div "var range = slider . querySelector ( '.range-slider input' ) ; var beforeContai…" at bounding box center [622, 219] width 362 height 265
click at [460, 338] on div "var range = slider . querySelector ( '.range-slider input' ) ; var beforeContai…" at bounding box center [622, 219] width 362 height 265
click at [493, 138] on div "var range = slider . querySelector ( '.range-slider input' ) ; var beforeContai…" at bounding box center [622, 219] width 362 height 265
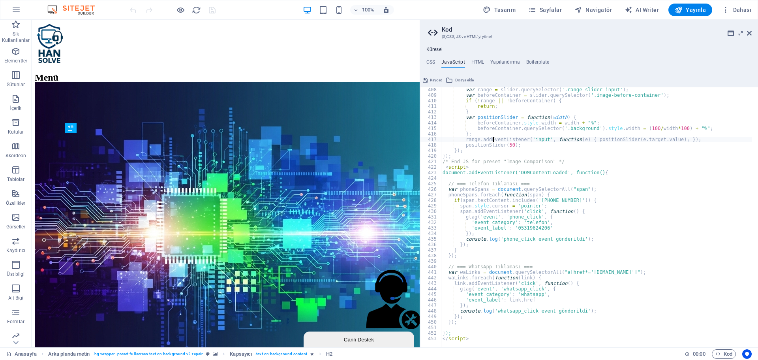
click at [459, 167] on div "var range = slider . querySelector ( '.range-slider input' ) ; var beforeContai…" at bounding box center [622, 219] width 362 height 265
click at [512, 298] on div "var range = slider . querySelector ( '.range-slider input' ) ; var beforeContai…" at bounding box center [622, 219] width 362 height 265
click at [579, 214] on div "var range = slider . querySelector ( '.range-slider input' ) ; var beforeContai…" at bounding box center [622, 219] width 362 height 265
click at [457, 340] on div at bounding box center [622, 343] width 362 height 8
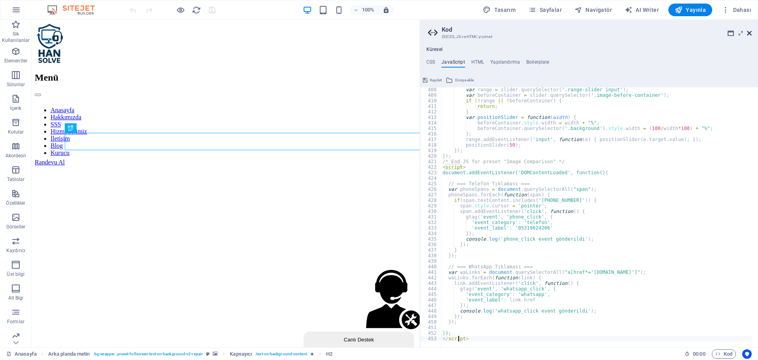
type textarea "</script>"
click at [749, 34] on icon at bounding box center [749, 33] width 5 height 6
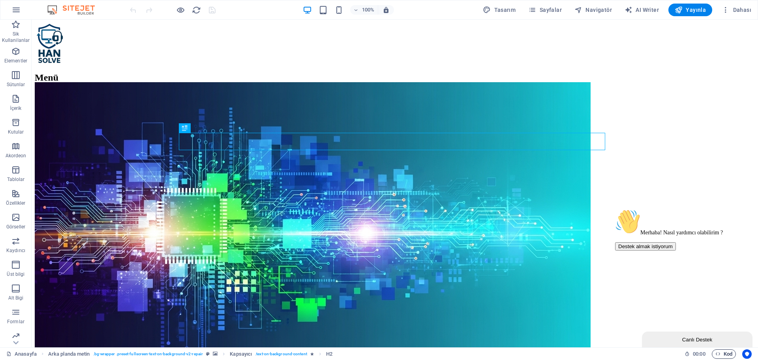
click at [723, 351] on span "Kod" at bounding box center [723, 353] width 17 height 9
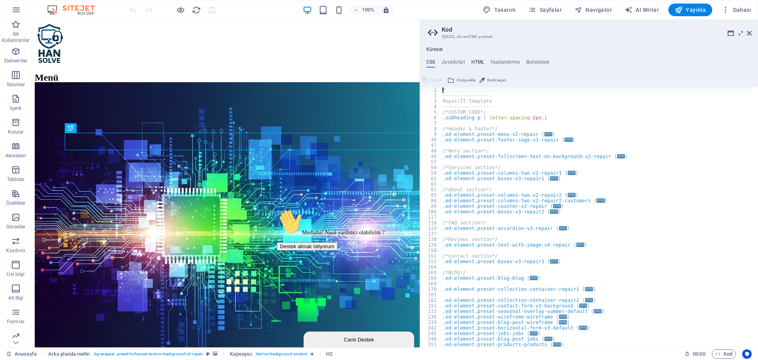
click at [476, 60] on h4 "HTML" at bounding box center [477, 63] width 13 height 9
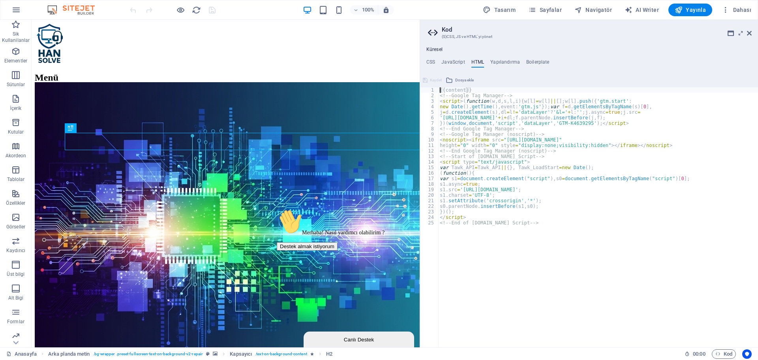
click at [555, 251] on div "{{content}} <!-- Google Tag Manager --> < script > ( function ( w , d , s , l ,…" at bounding box center [598, 222] width 320 height 271
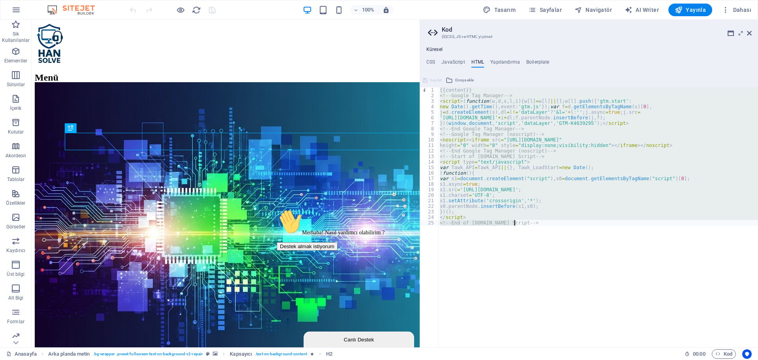
click at [511, 219] on div "{{content}} <!-- Google Tag Manager --> < script > ( function ( w , d , s , l ,…" at bounding box center [598, 217] width 320 height 260
type textarea "</script>"
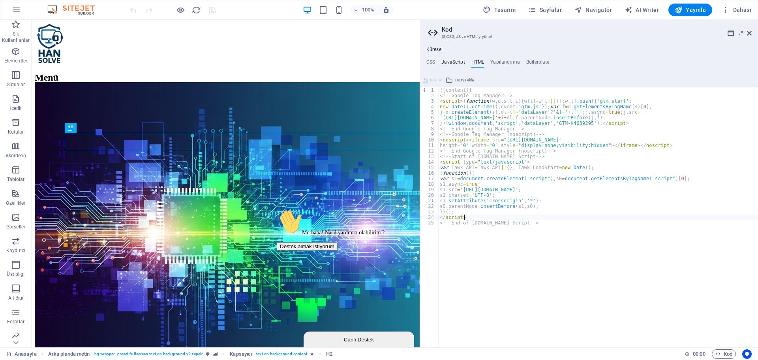
click at [458, 64] on h4 "JavaScript" at bounding box center [452, 63] width 23 height 9
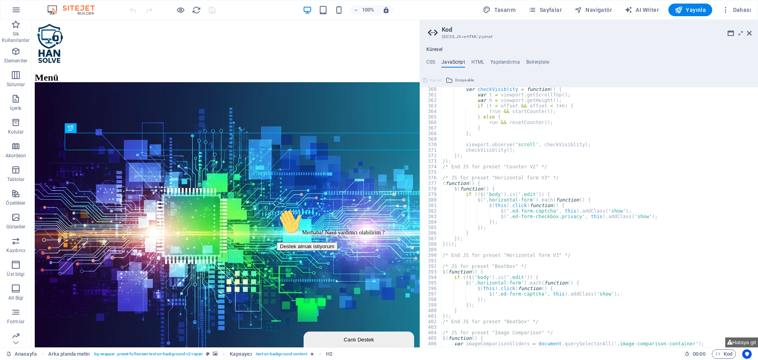
scroll to position [2249, 0]
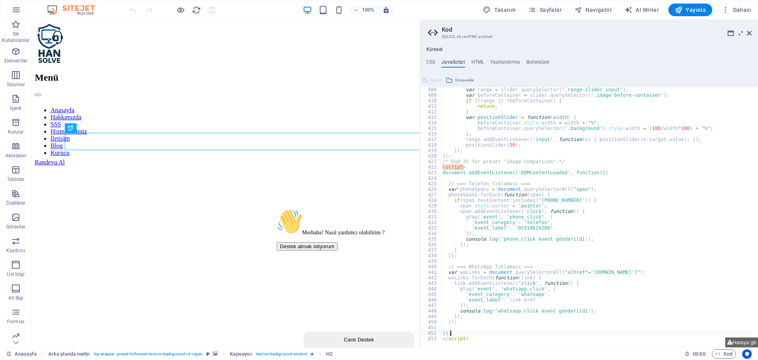
drag, startPoint x: 528, startPoint y: 334, endPoint x: 480, endPoint y: 331, distance: 48.2
click at [480, 331] on div "var range = slider . querySelector ( '.range-slider input' ) ; var beforeContai…" at bounding box center [622, 219] width 362 height 265
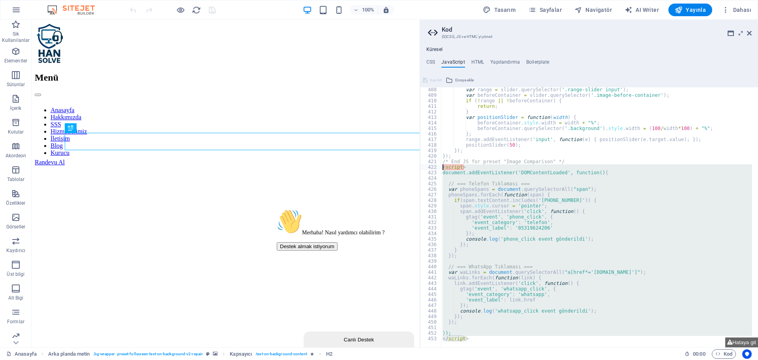
drag, startPoint x: 472, startPoint y: 338, endPoint x: 429, endPoint y: 168, distance: 176.0
click at [429, 168] on div "}); 408 409 410 411 412 413 414 415 416 417 418 419 420 421 422 423 424 425 426…" at bounding box center [589, 217] width 338 height 260
type textarea "<script> document.addEventListener('DOMContentLoaded', function() {"
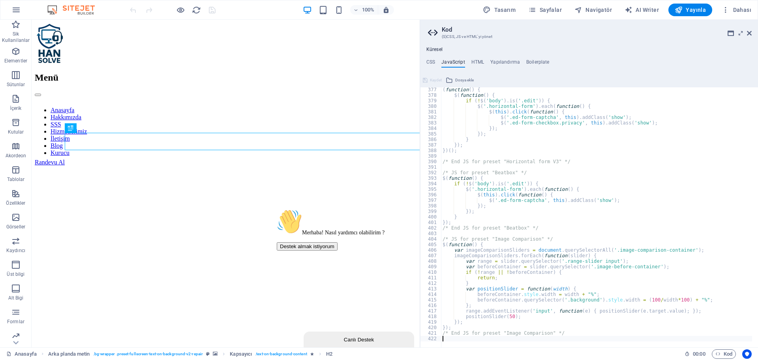
type textarea "/* End JS for preset "Image Comparison" */"
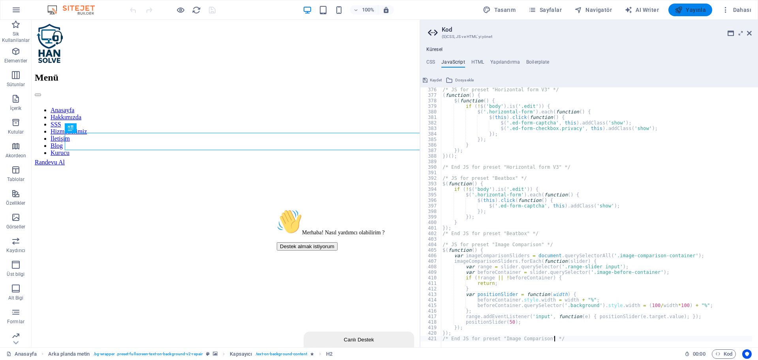
click at [682, 10] on icon "button" at bounding box center [679, 10] width 8 height 8
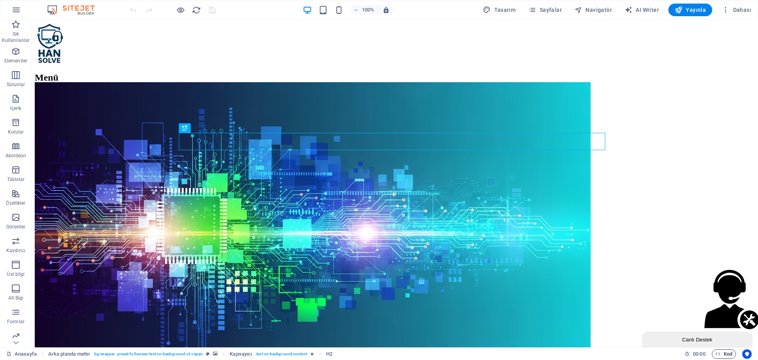
click at [719, 352] on icon "button" at bounding box center [717, 353] width 5 height 5
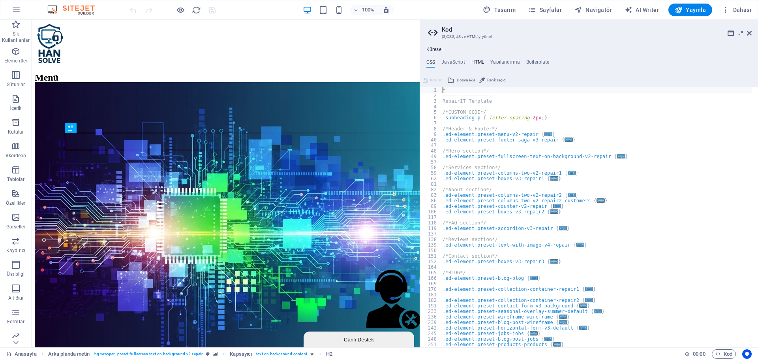
click at [479, 61] on h4 "HTML" at bounding box center [477, 63] width 13 height 9
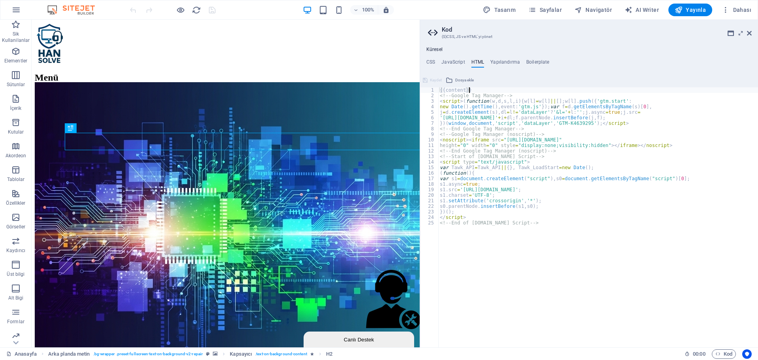
click at [502, 90] on div "{{content}} <!-- Google Tag Manager --> < script > ( function ( w , d , s , l ,…" at bounding box center [598, 222] width 320 height 271
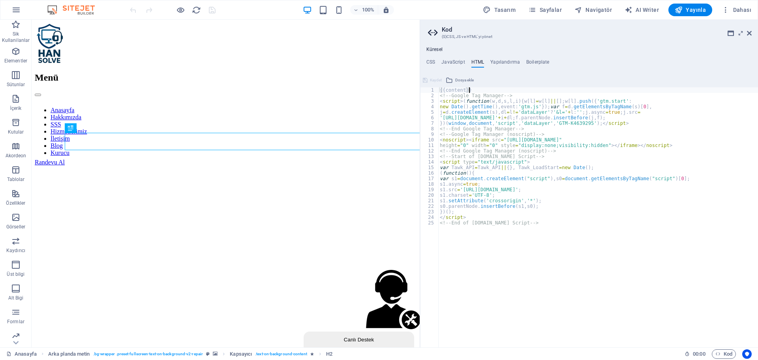
click at [550, 155] on div "{{content}} <!-- Google Tag Manager --> < script > ( function ( w , d , s , l ,…" at bounding box center [598, 222] width 320 height 271
click at [551, 151] on div "{{content}} <!-- Google Tag Manager --> < script > ( function ( w , d , s , l ,…" at bounding box center [598, 222] width 320 height 271
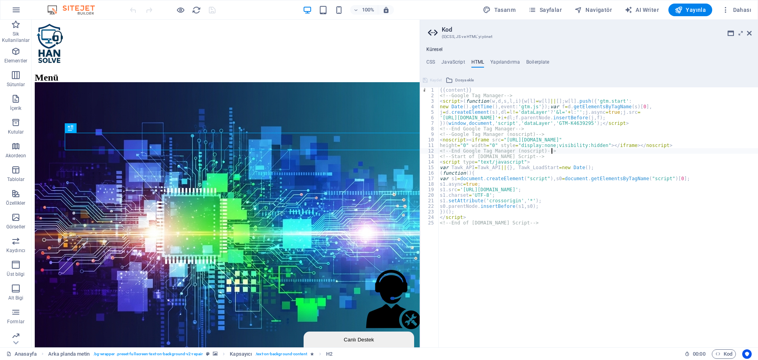
click at [588, 94] on div "{{content}} <!-- Google Tag Manager --> < script > ( function ( w , d , s , l ,…" at bounding box center [598, 222] width 320 height 271
type textarea "{{content}}"
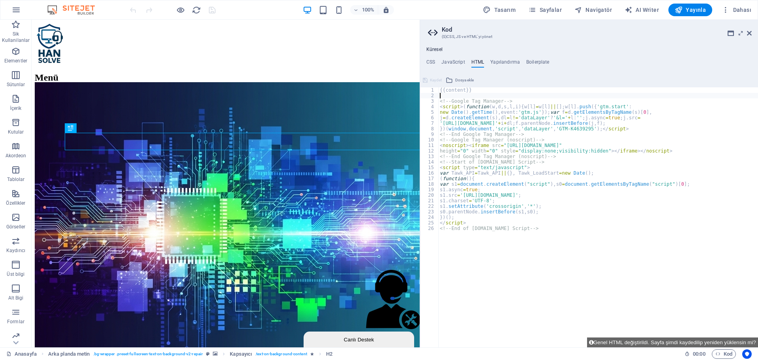
paste textarea "<a href="tel:[PHONE_NUMBER]">[PHONE_NUMBER]</a>"
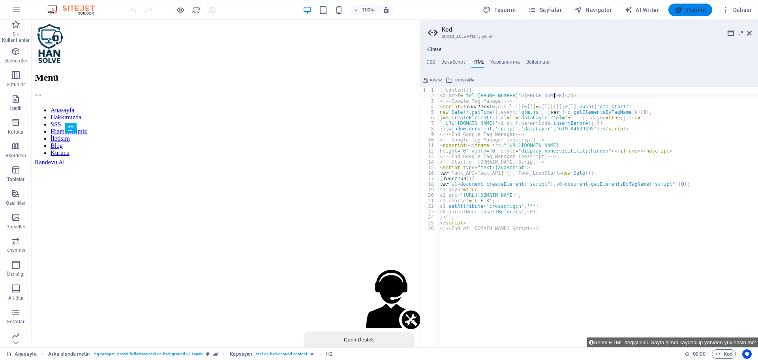
type textarea "<a href="tel:[PHONE_NUMBER]">[PHONE_NUMBER]</a>"
click at [703, 11] on span "Yayınla" at bounding box center [690, 10] width 31 height 8
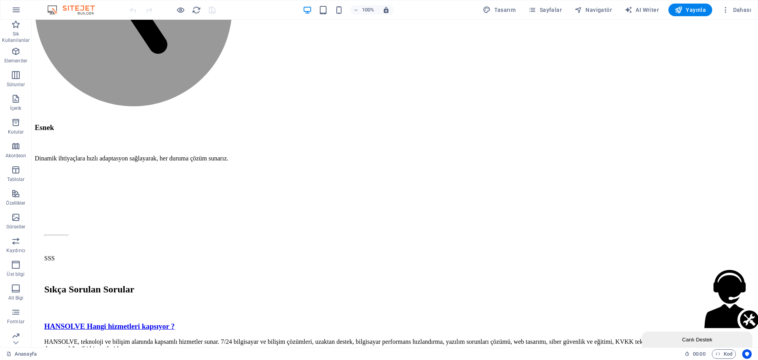
scroll to position [1667, 0]
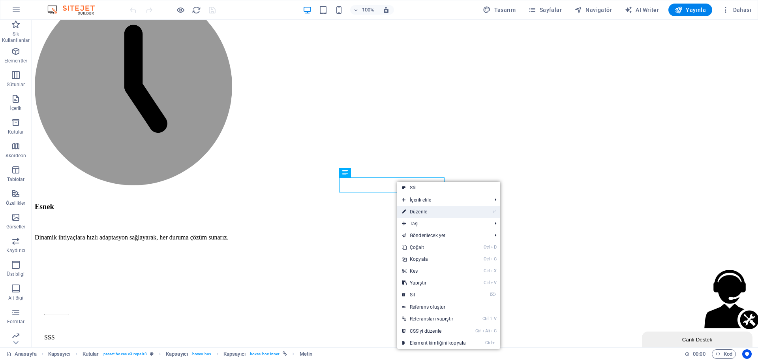
click at [418, 206] on link "⏎ Düzenle" at bounding box center [433, 212] width 73 height 12
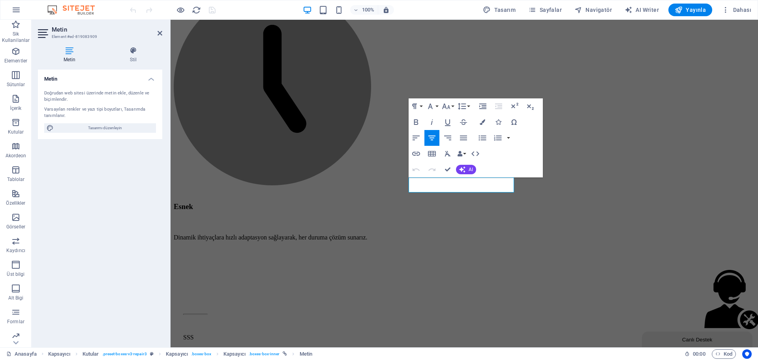
click at [135, 44] on div "Metin Stil Metin Doğrudan web sitesi üzerinde metin ekle, düzenle ve biçimlendi…" at bounding box center [100, 193] width 137 height 307
click at [134, 57] on h4 "Stil" at bounding box center [133, 55] width 58 height 17
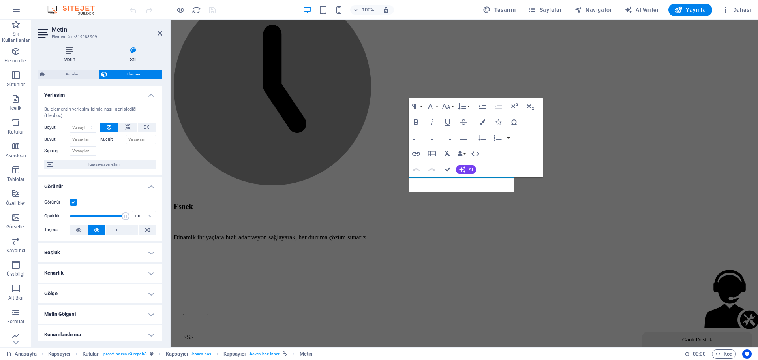
click at [69, 54] on icon at bounding box center [69, 51] width 63 height 8
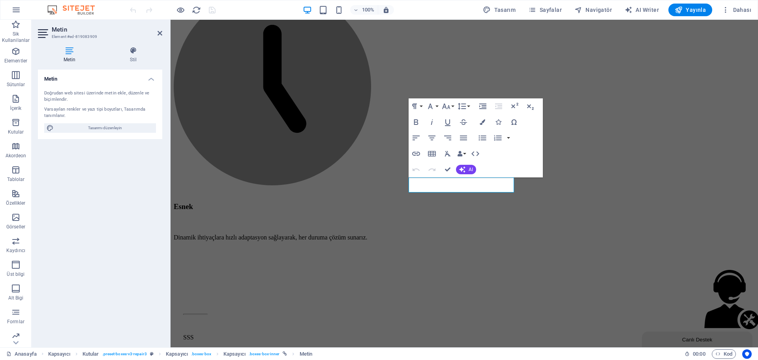
click at [158, 37] on header "Metin Element #ed-819083909" at bounding box center [100, 30] width 124 height 21
click at [159, 32] on icon at bounding box center [159, 33] width 5 height 6
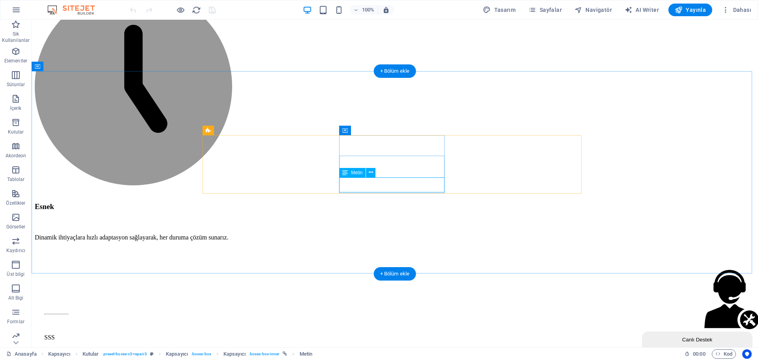
click at [370, 172] on icon at bounding box center [371, 172] width 4 height 8
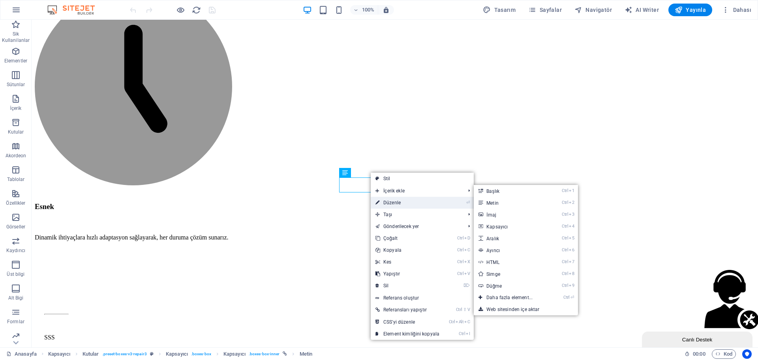
click at [389, 199] on link "⏎ Düzenle" at bounding box center [407, 203] width 73 height 12
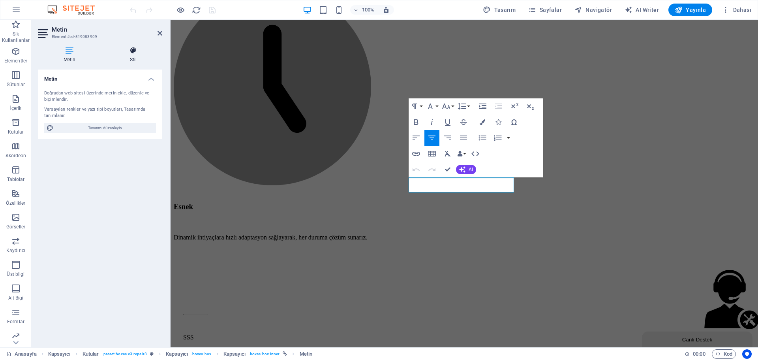
click at [135, 55] on h4 "Stil" at bounding box center [133, 55] width 58 height 17
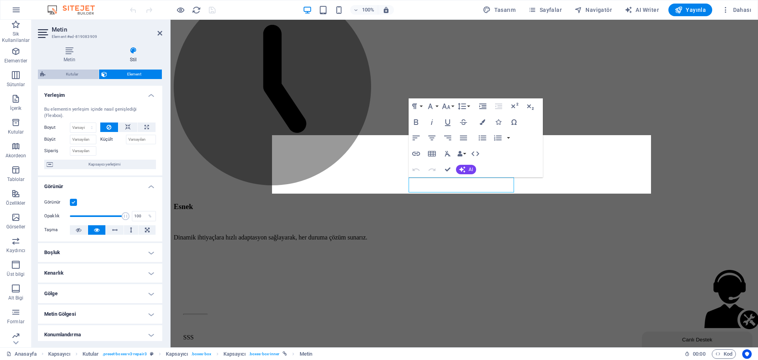
click at [45, 72] on icon at bounding box center [42, 73] width 5 height 9
select select "rem"
select select "preset-boxes-v3-repair3"
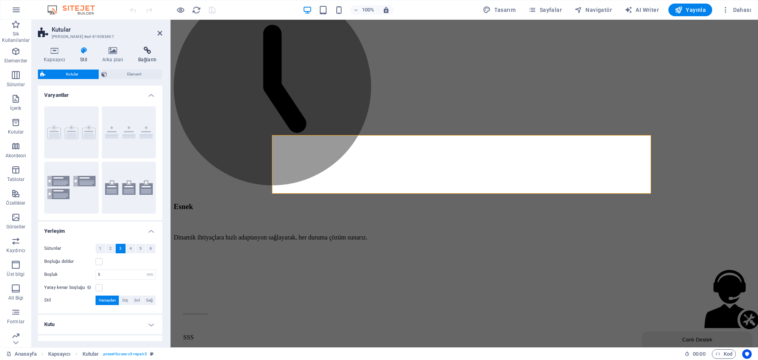
click at [148, 54] on icon at bounding box center [147, 51] width 30 height 8
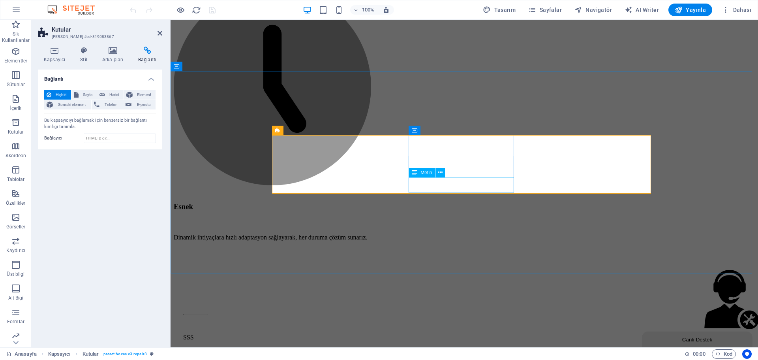
click at [439, 172] on icon at bounding box center [440, 172] width 4 height 8
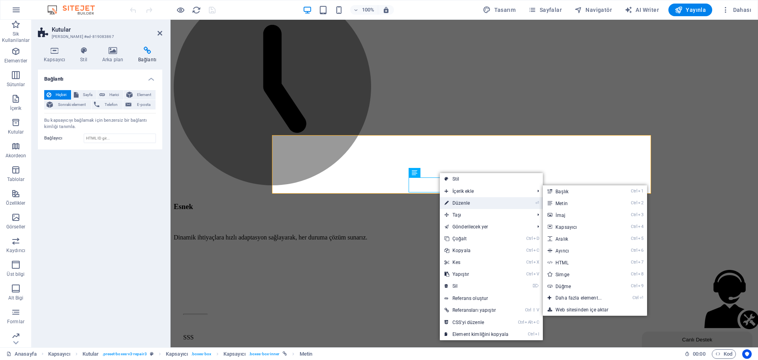
drag, startPoint x: 455, startPoint y: 200, endPoint x: 232, endPoint y: 157, distance: 227.9
click at [455, 200] on link "⏎ Düzenle" at bounding box center [476, 203] width 73 height 12
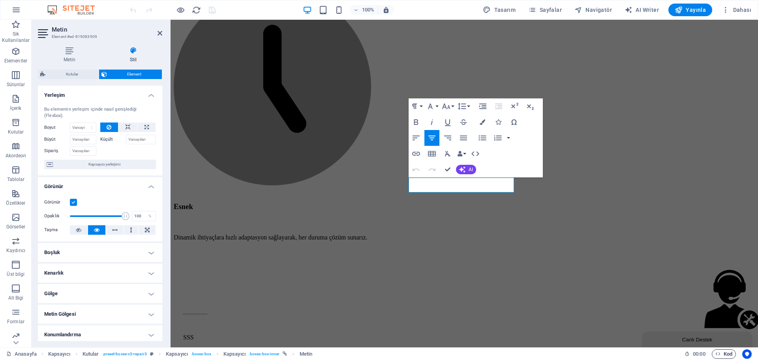
click at [716, 354] on icon "button" at bounding box center [717, 353] width 5 height 5
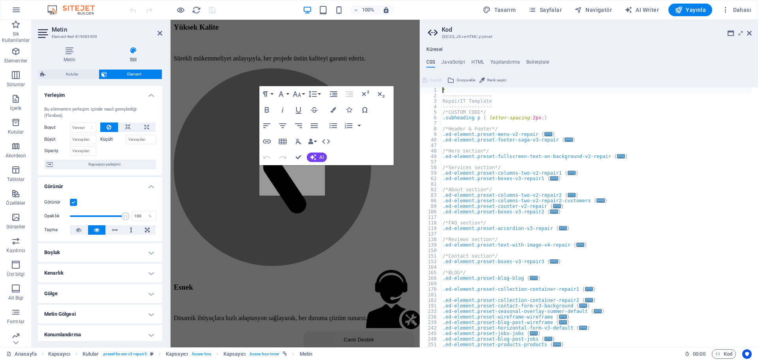
scroll to position [1949, 0]
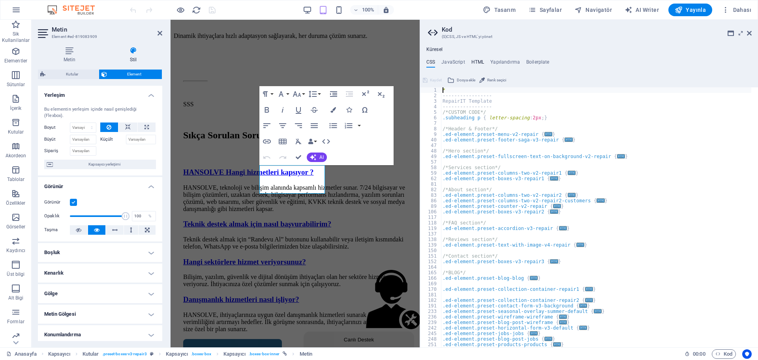
click at [474, 59] on h4 "HTML" at bounding box center [477, 63] width 13 height 9
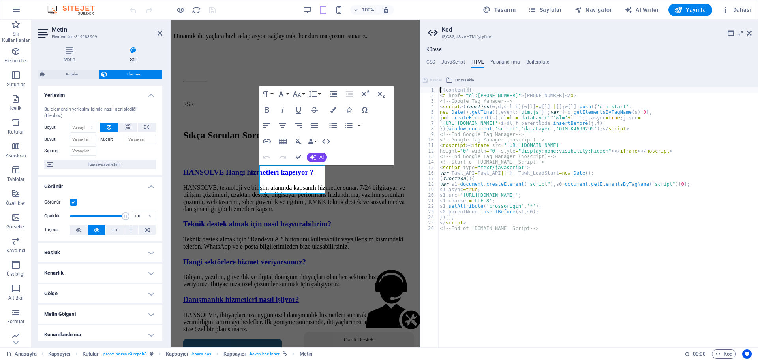
click at [559, 95] on div "{{content}} < a href = "tel:05319624206" > 0531-962-4206 </ a > <!-- Google Tag…" at bounding box center [598, 222] width 320 height 271
click at [433, 95] on div "2" at bounding box center [429, 96] width 19 height 6
type textarea "<!-- Google Tag Manager -->"
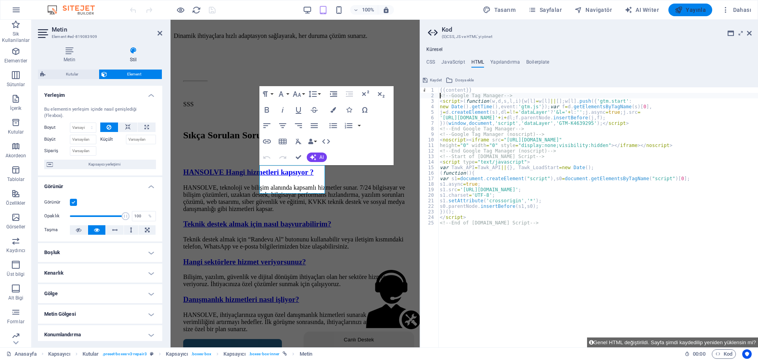
click at [678, 11] on icon "button" at bounding box center [679, 10] width 8 height 8
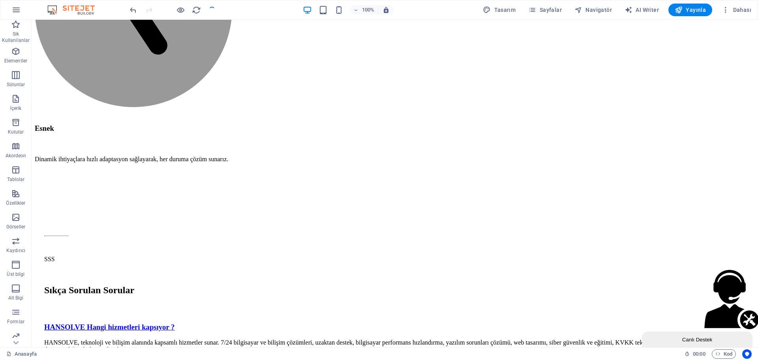
scroll to position [1746, 0]
